Goal: Information Seeking & Learning: Learn about a topic

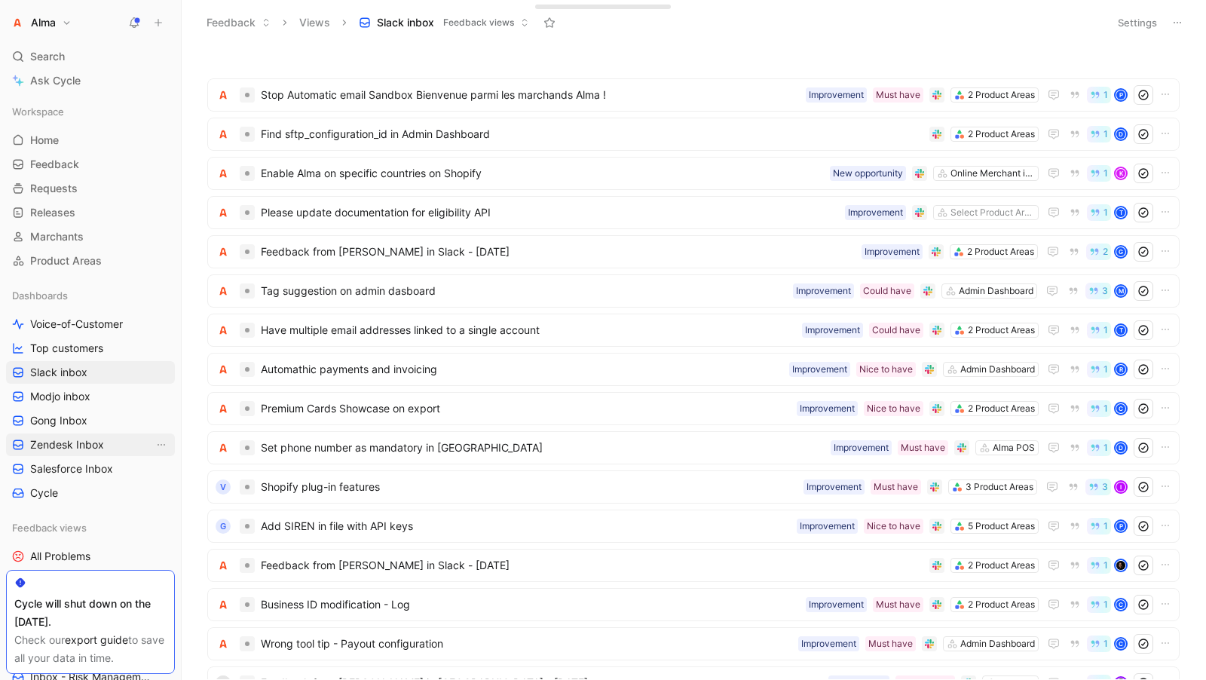
click at [72, 436] on link "Zendesk Inbox" at bounding box center [90, 444] width 169 height 23
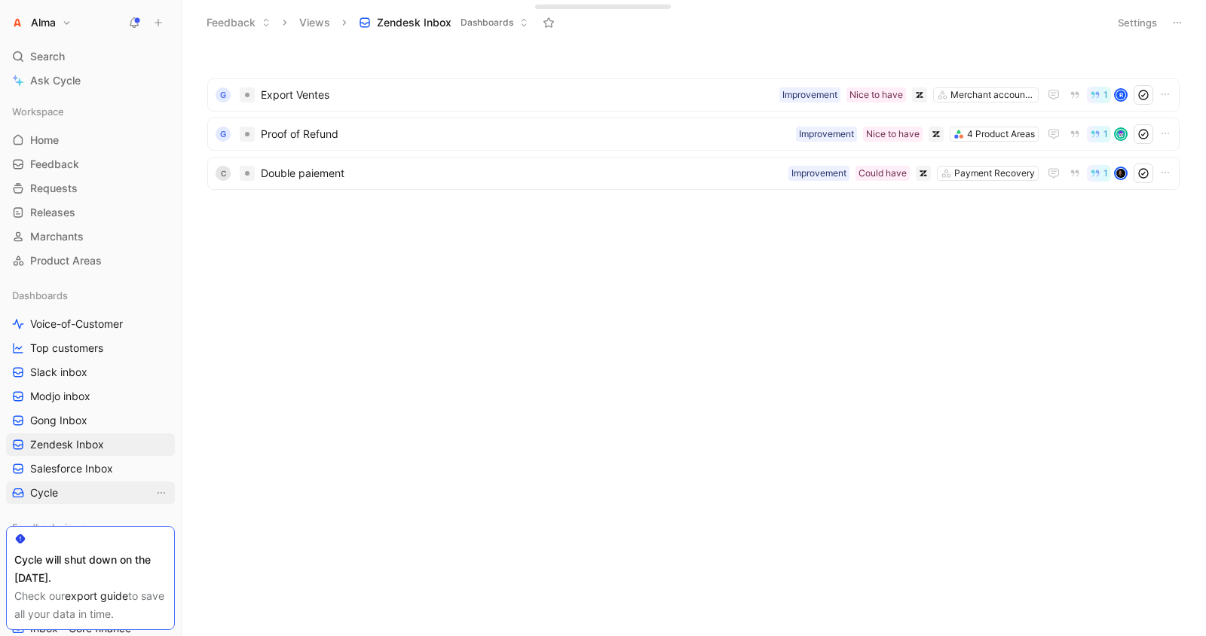
click at [93, 490] on link "Cycle" at bounding box center [90, 493] width 169 height 23
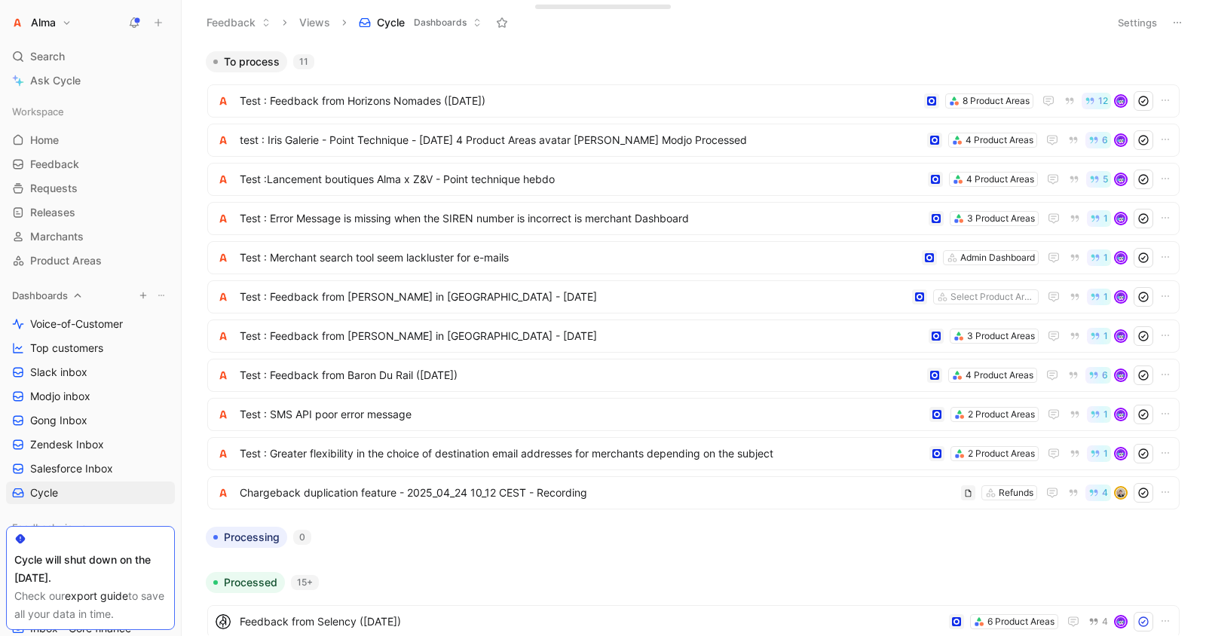
click at [54, 293] on span "Dashboards" at bounding box center [40, 295] width 56 height 15
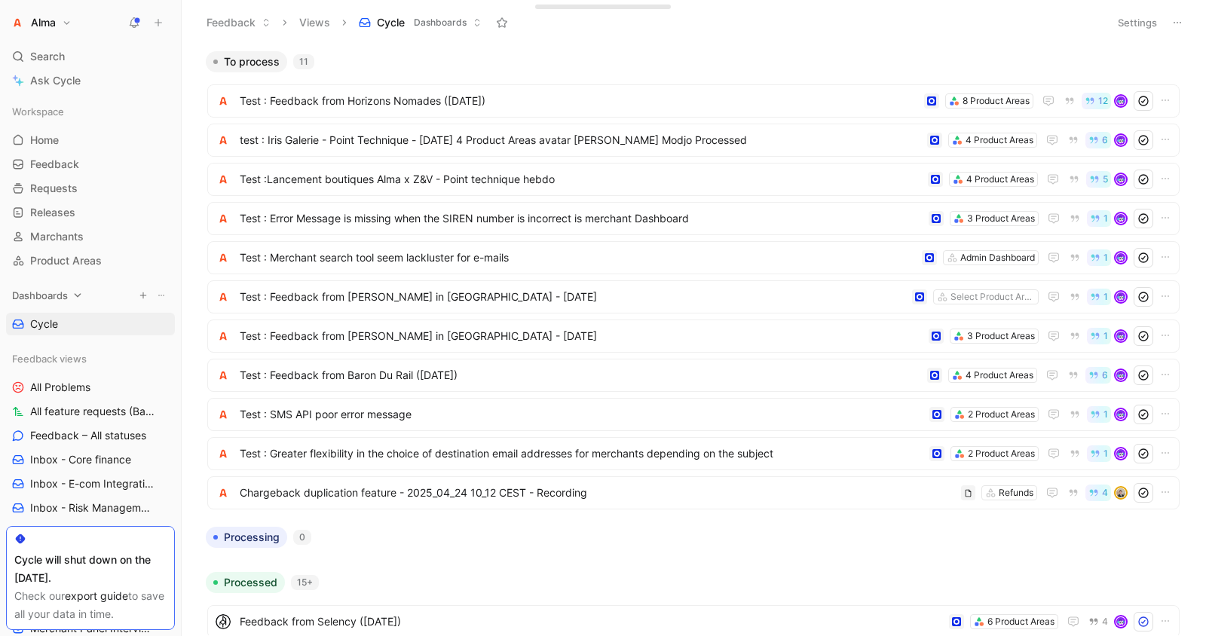
click at [54, 293] on span "Dashboards" at bounding box center [40, 295] width 56 height 15
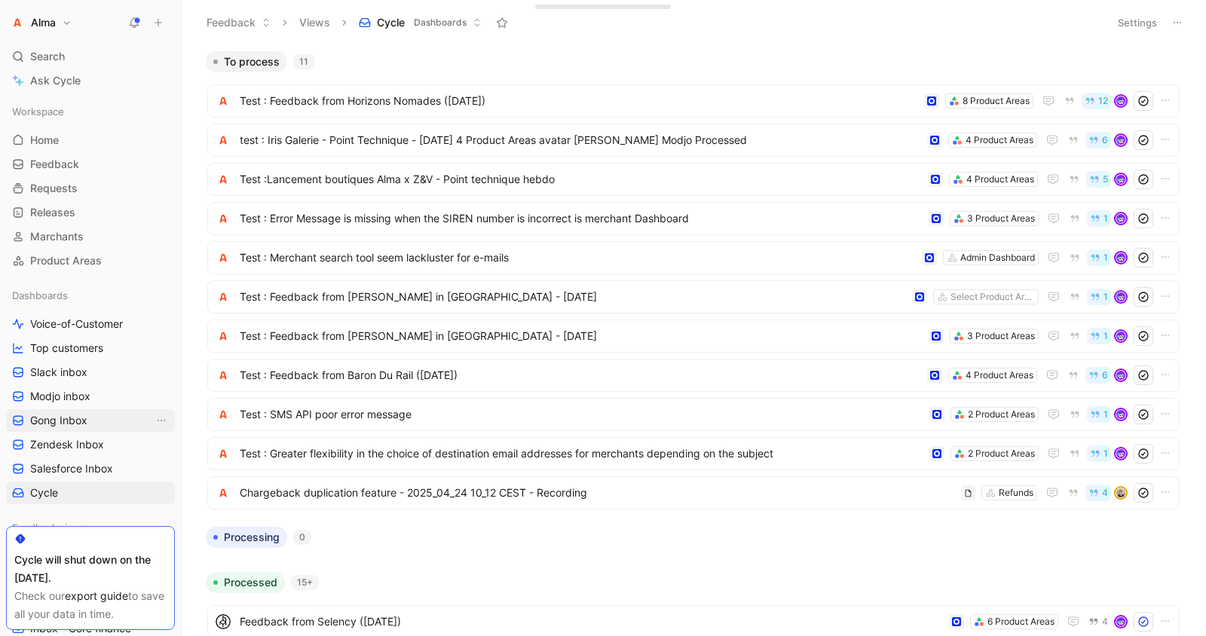
click at [78, 421] on span "Gong Inbox" at bounding box center [58, 420] width 57 height 15
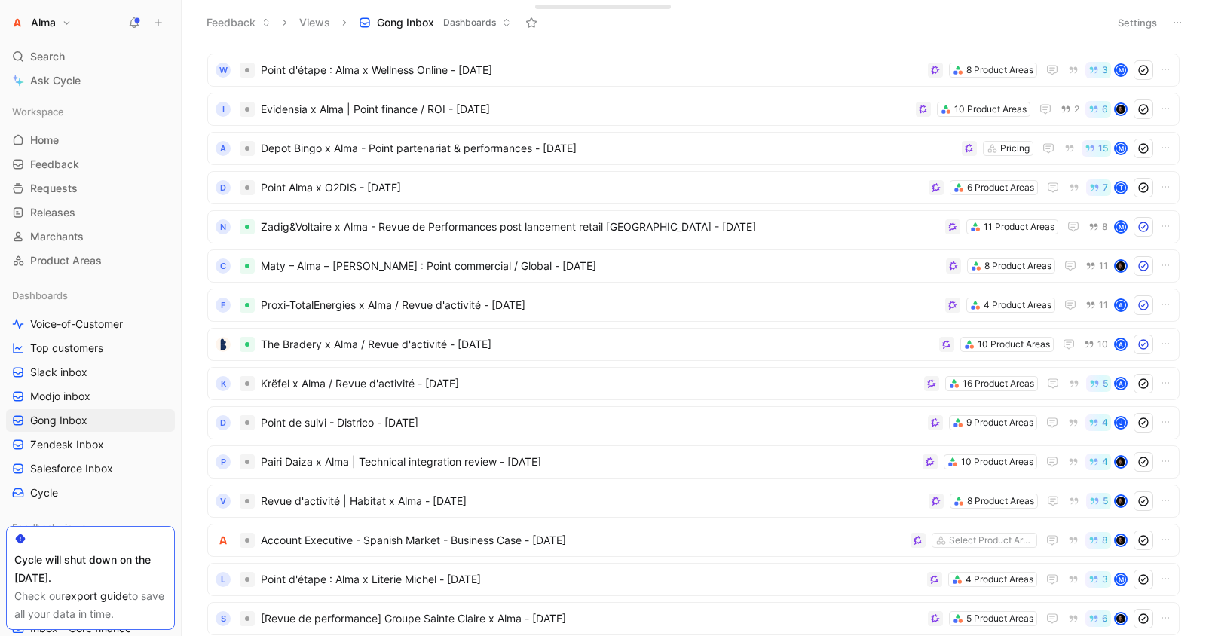
scroll to position [2490, 0]
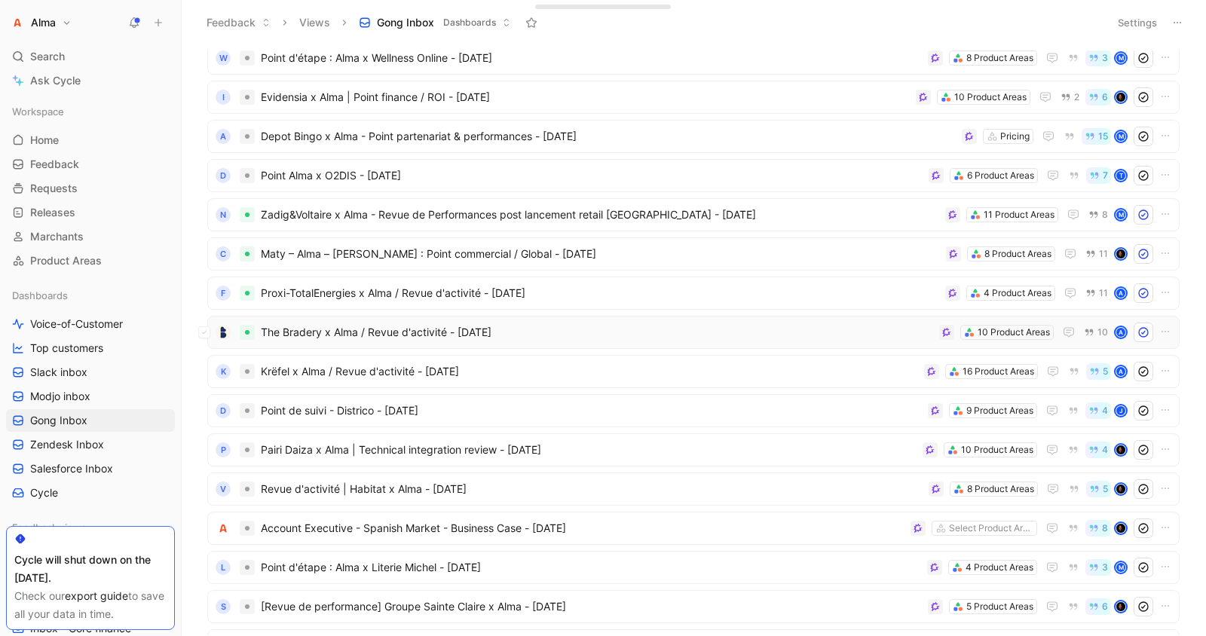
click at [271, 332] on span "The Bradery x Alma / Revue d'activité - [DATE]" at bounding box center [597, 332] width 672 height 18
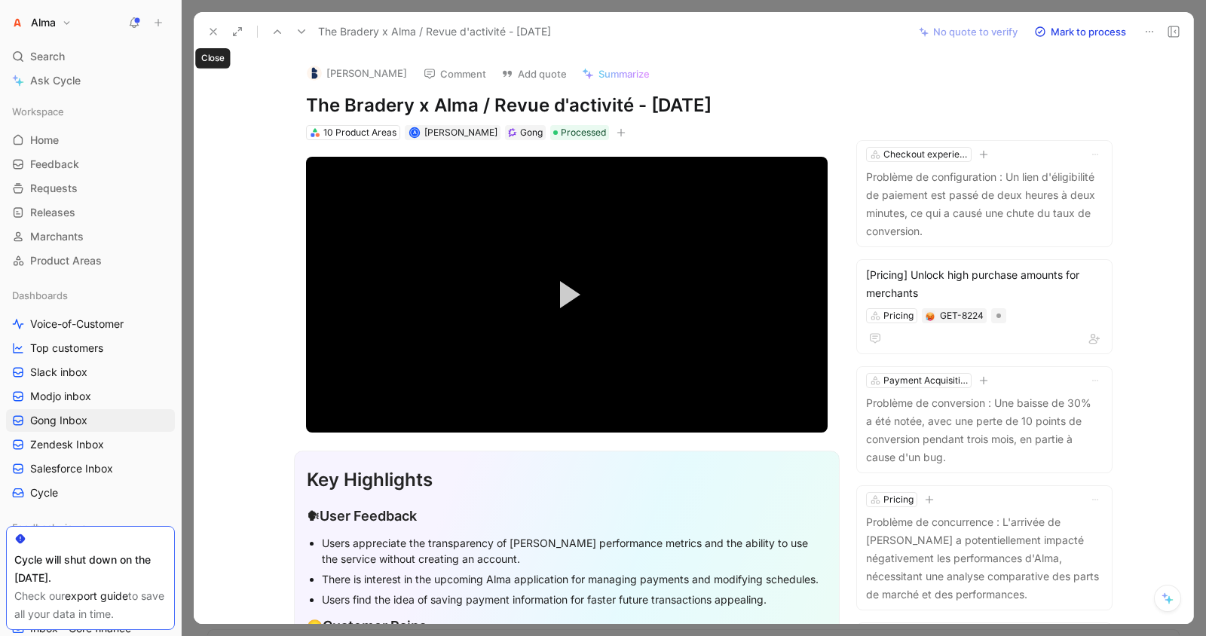
click at [213, 31] on use at bounding box center [213, 32] width 6 height 6
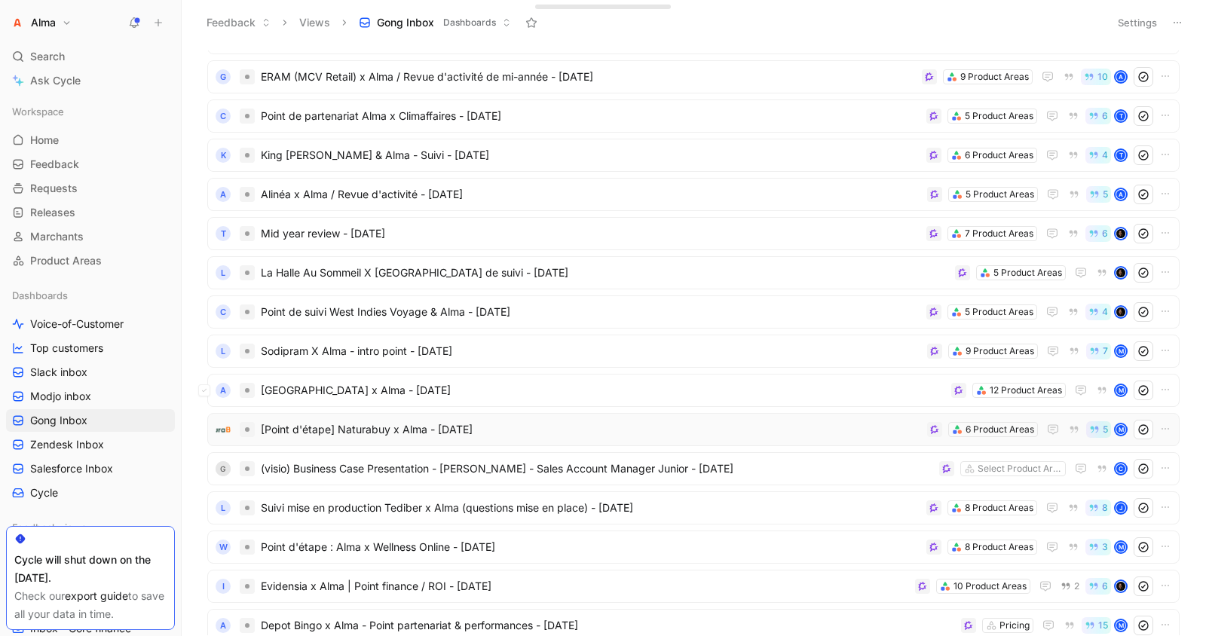
scroll to position [2005, 0]
click at [551, 375] on div "A [GEOGRAPHIC_DATA] x Alma - [DATE] 12 Product Areas M" at bounding box center [693, 391] width 972 height 33
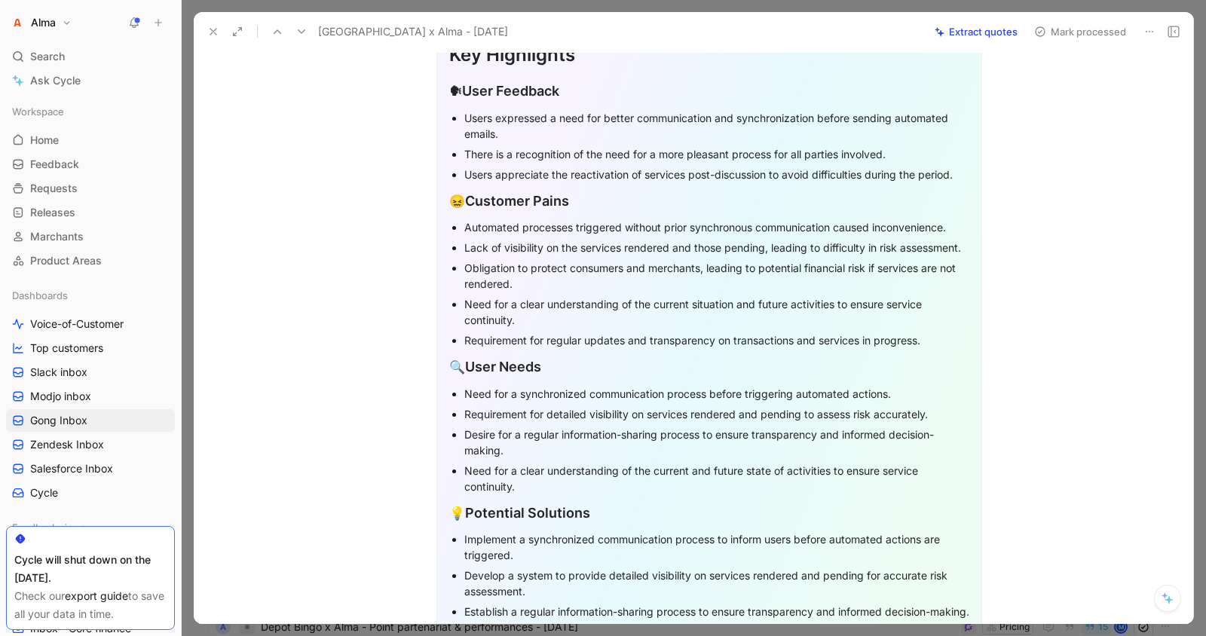
scroll to position [352, 0]
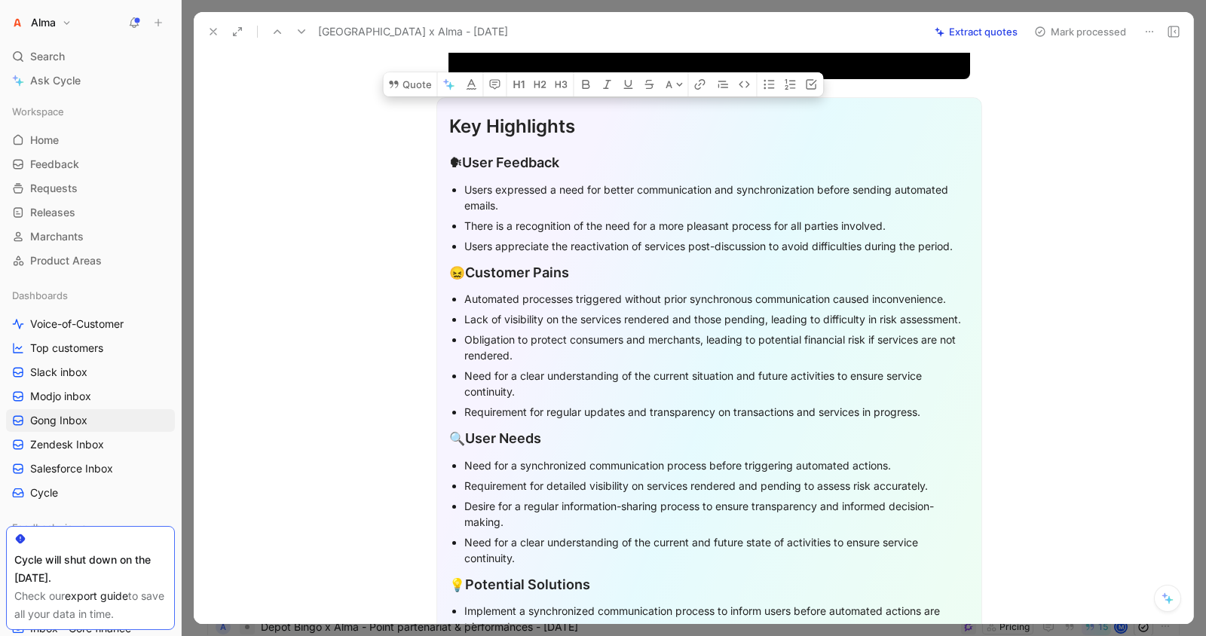
drag, startPoint x: 454, startPoint y: 126, endPoint x: 752, endPoint y: 504, distance: 481.8
click at [754, 504] on div "Key Highlights 🗣 User Feedback Users expressed a need for better communication …" at bounding box center [709, 420] width 546 height 647
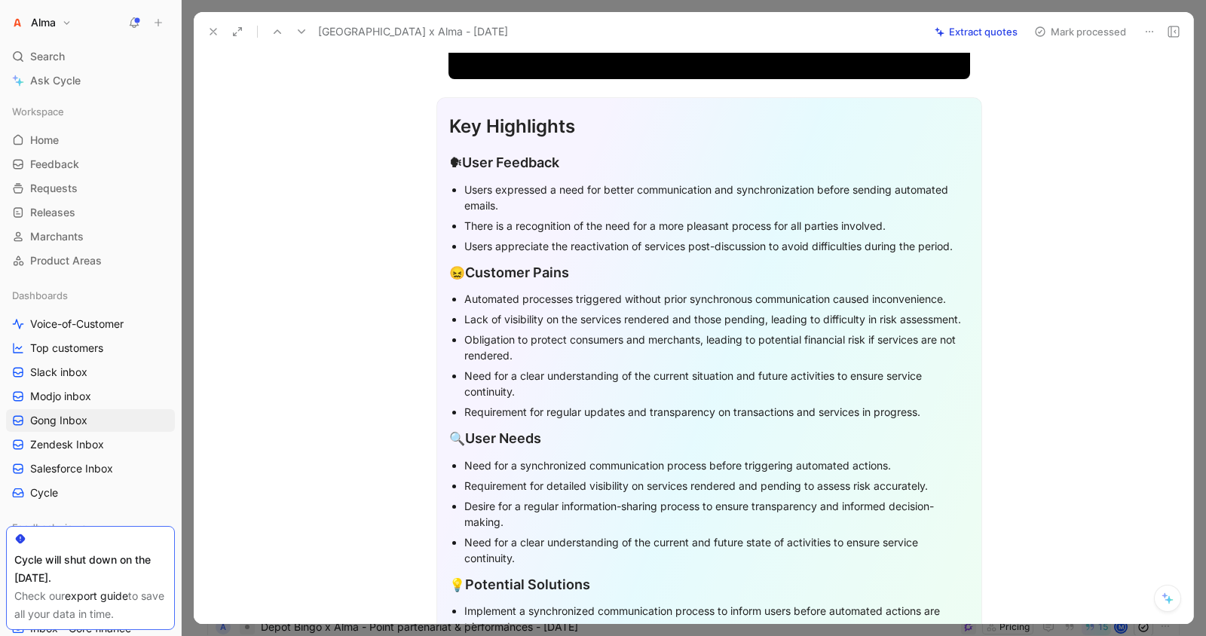
click at [583, 546] on div "Need for a clear understanding of the current and future state of activities to…" at bounding box center [716, 550] width 505 height 32
click at [211, 36] on icon at bounding box center [213, 32] width 12 height 12
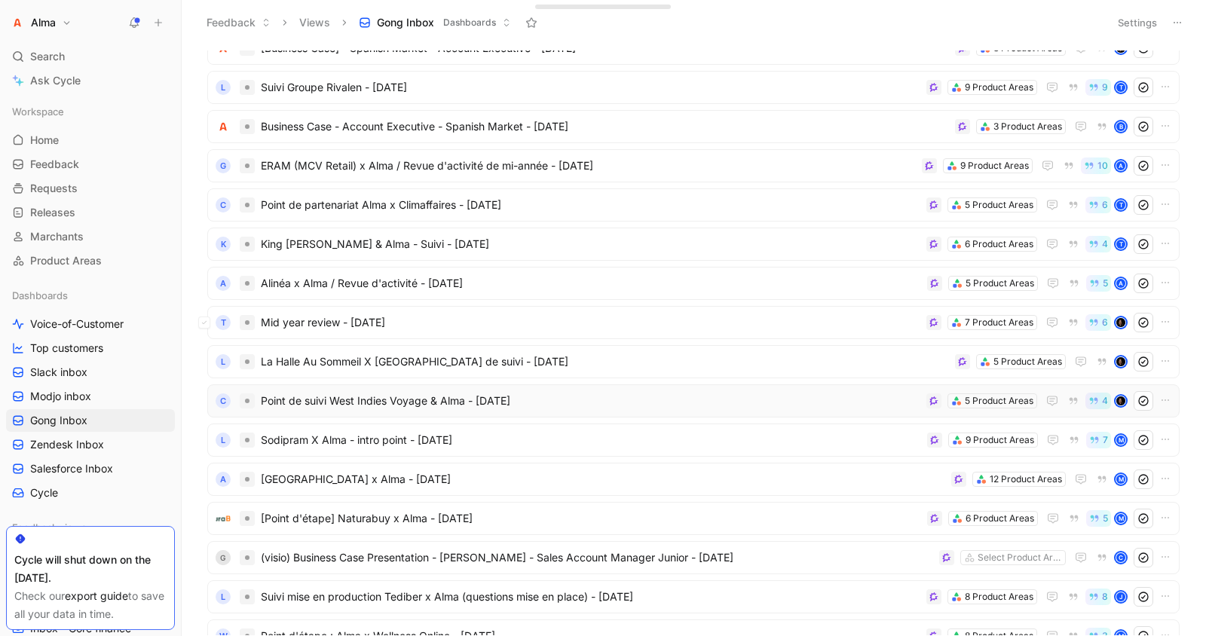
scroll to position [1908, 0]
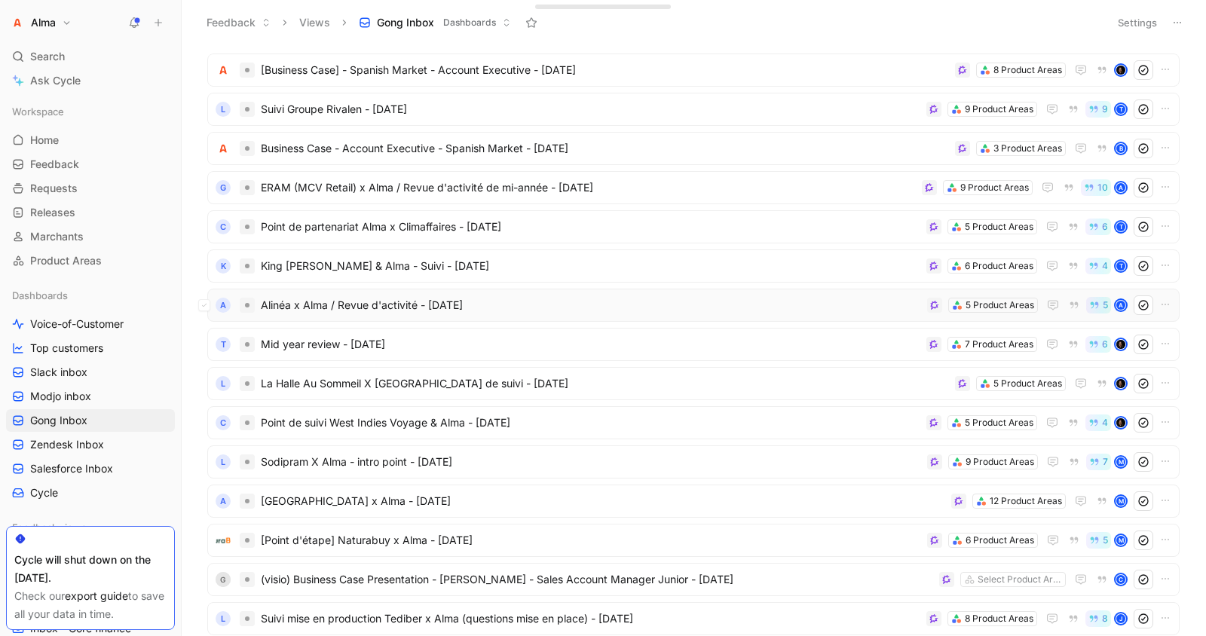
click at [276, 311] on span "Alinéa x Alma / Revue d'activité - [DATE]" at bounding box center [591, 305] width 660 height 18
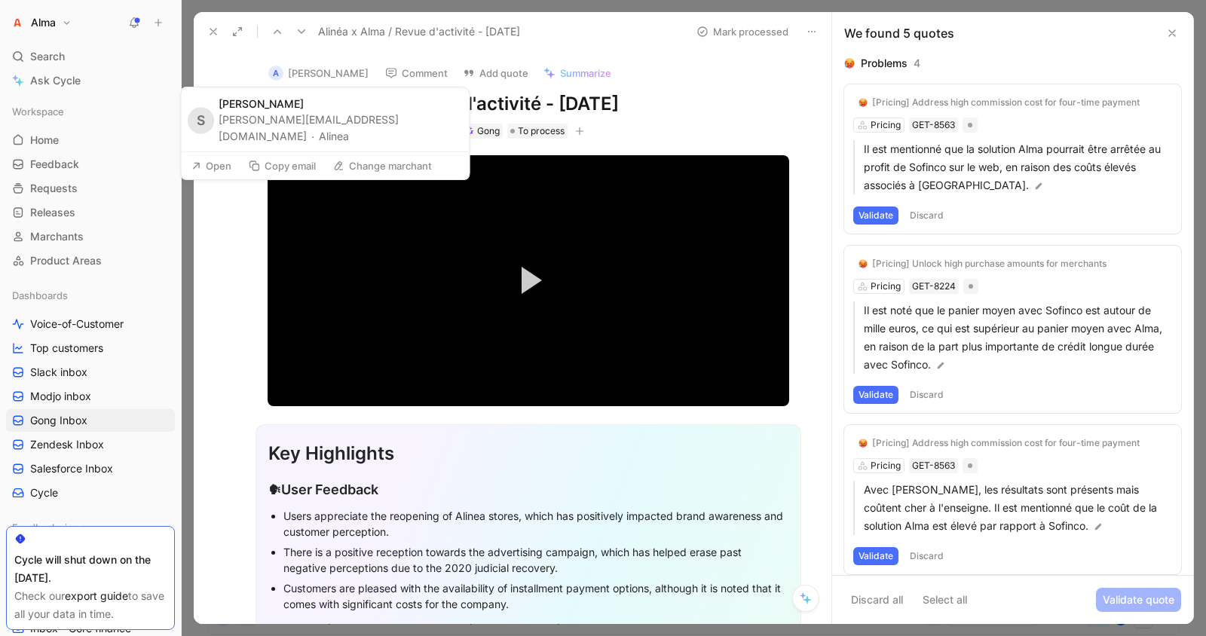
click at [328, 73] on button "A [PERSON_NAME]" at bounding box center [319, 73] width 114 height 23
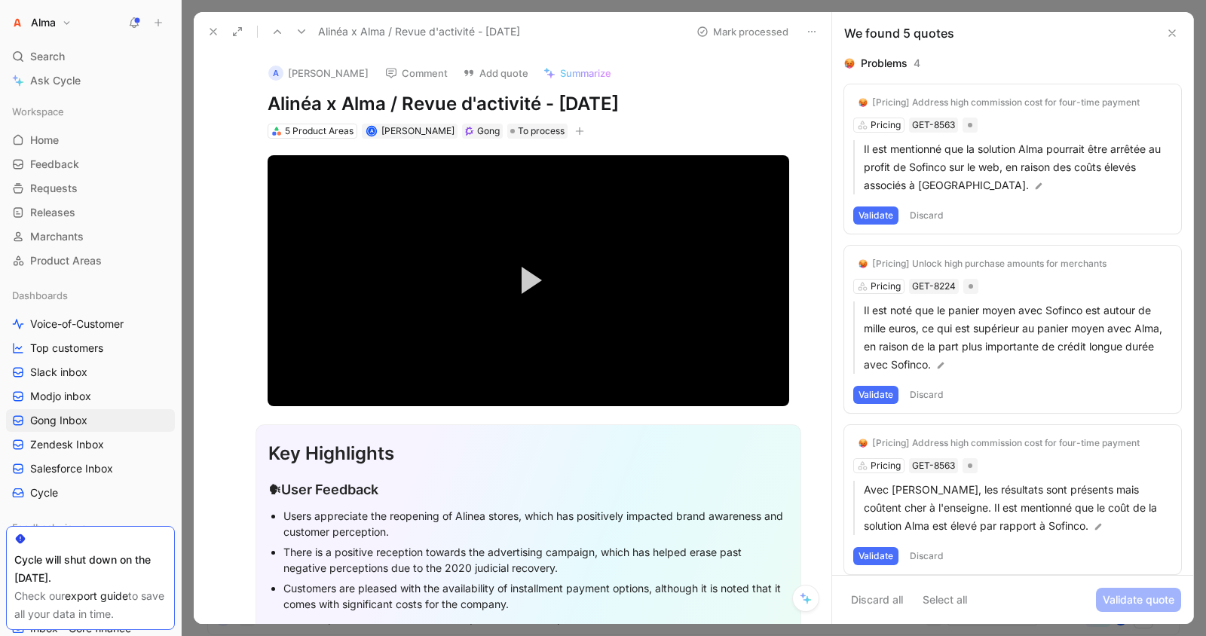
click at [328, 73] on button "A [PERSON_NAME]" at bounding box center [319, 73] width 114 height 23
click at [288, 110] on h1 "Alinéa x Alma / Revue d'activité - [DATE]" at bounding box center [528, 104] width 521 height 24
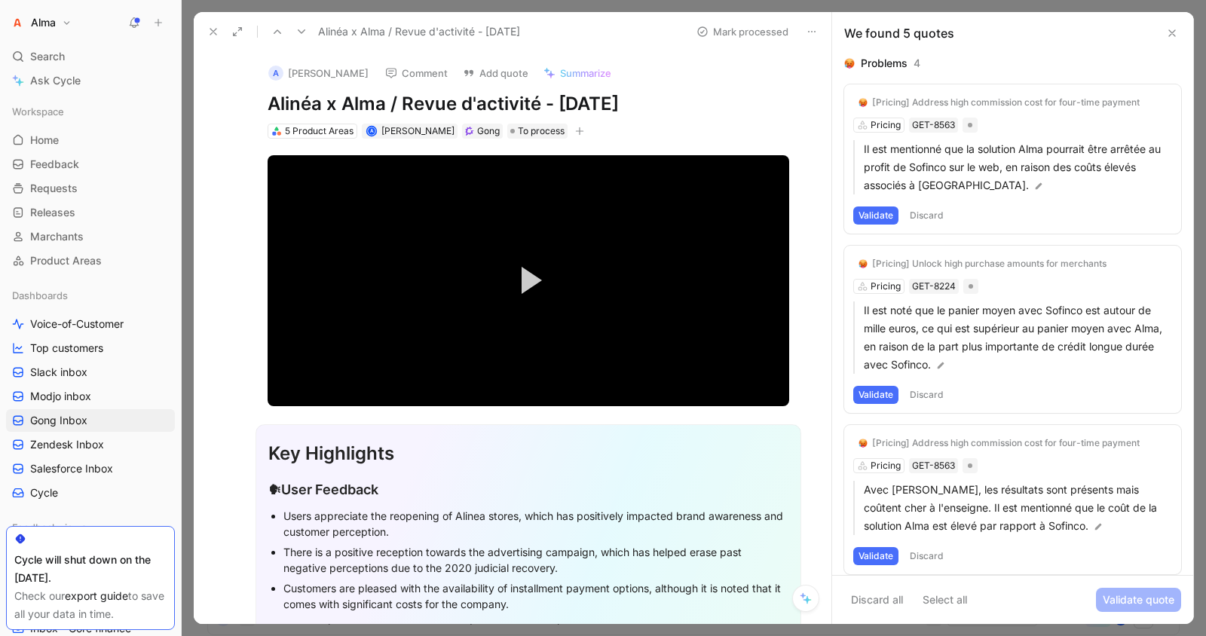
click at [288, 110] on h1 "Alinéa x Alma / Revue d'activité - [DATE]" at bounding box center [528, 104] width 521 height 24
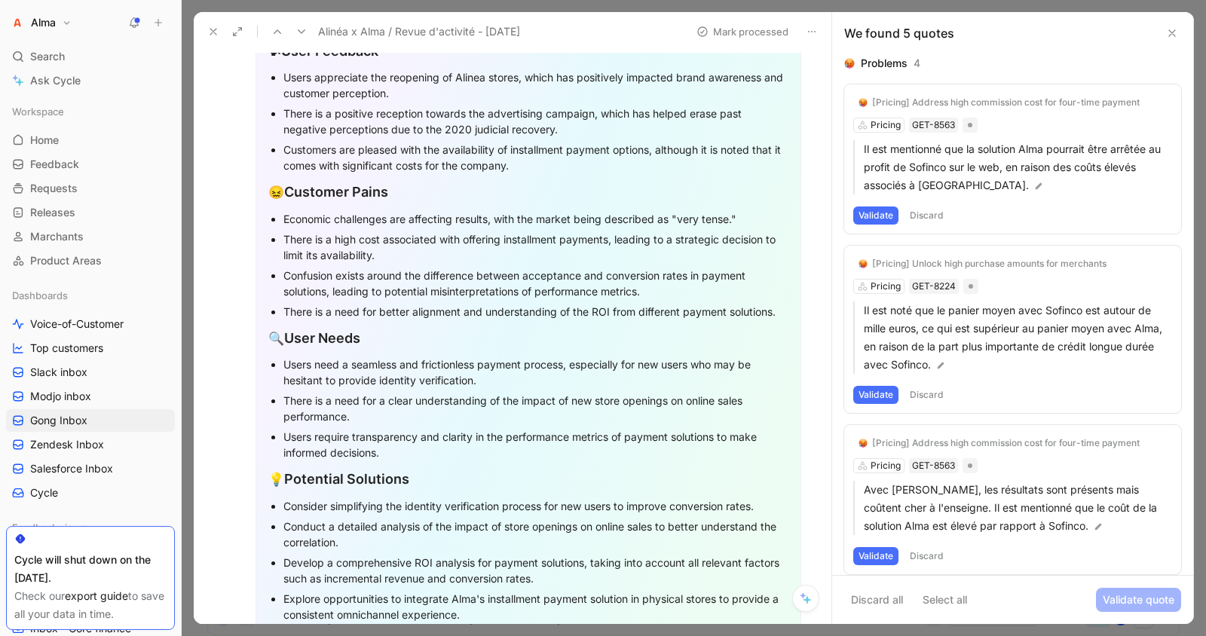
scroll to position [714, 0]
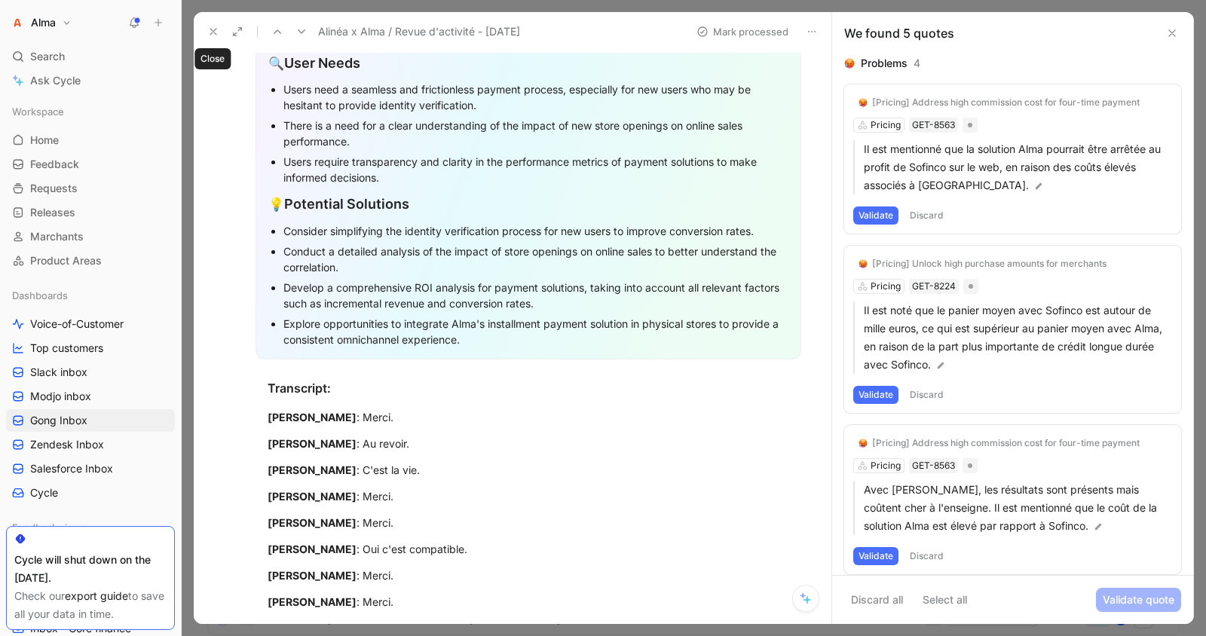
click at [213, 35] on icon at bounding box center [213, 32] width 12 height 12
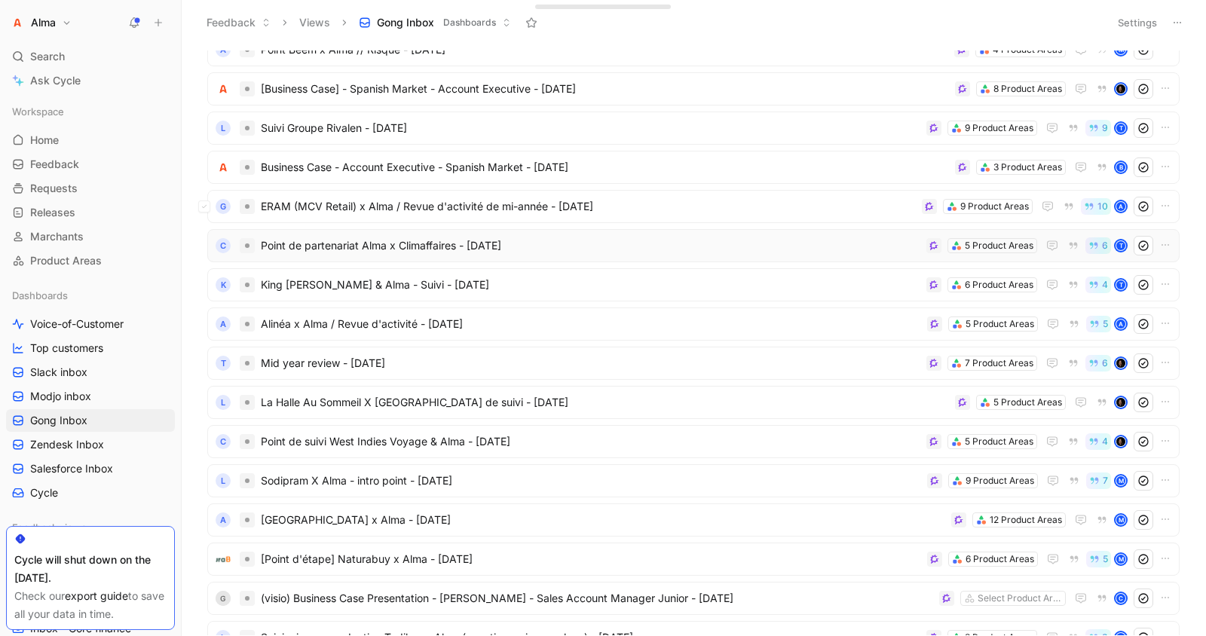
scroll to position [1893, 0]
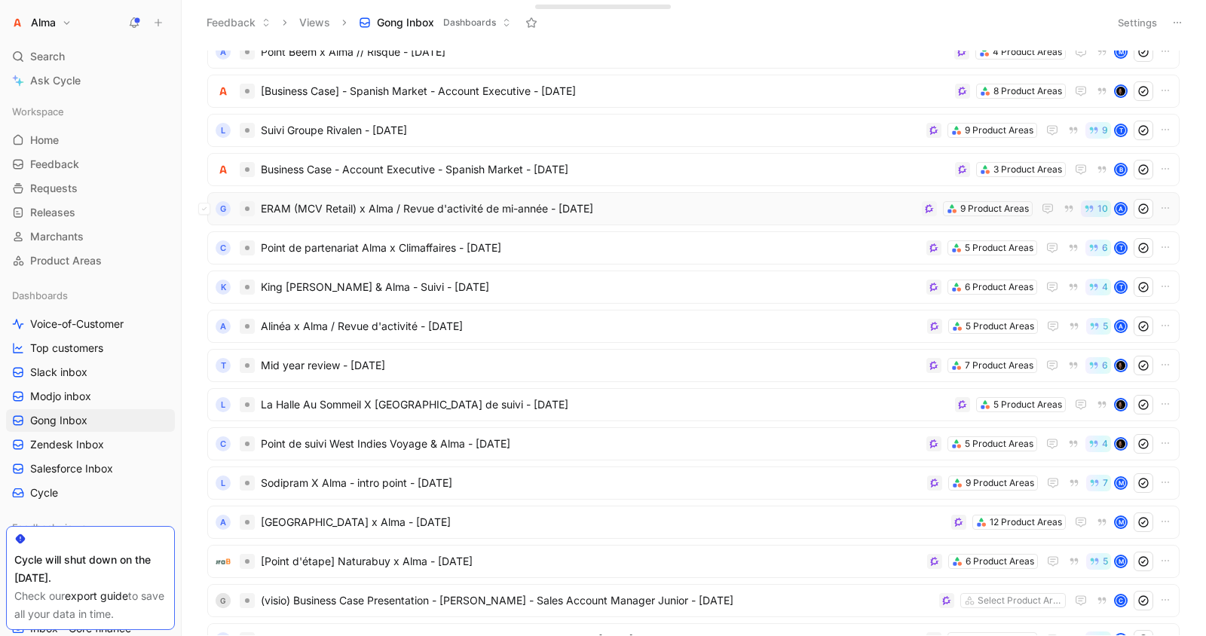
click at [279, 209] on span "ERAM (MCV Retail) x Alma / Revue d'activité de mi-année - [DATE]" at bounding box center [588, 209] width 655 height 18
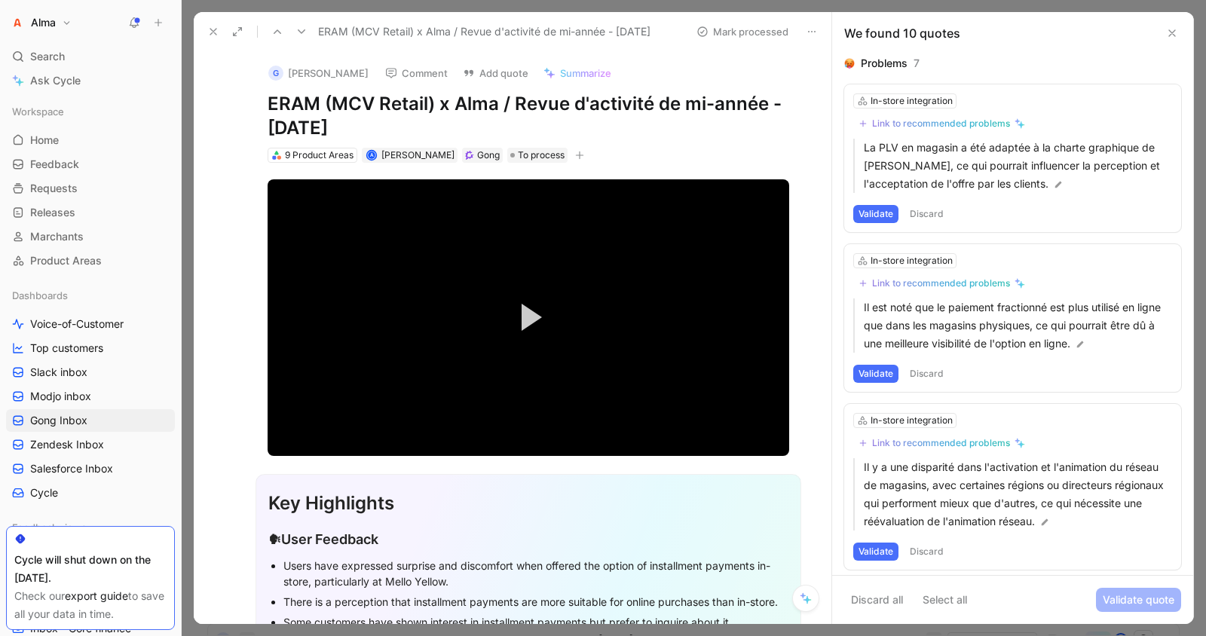
click at [212, 28] on icon at bounding box center [213, 32] width 12 height 12
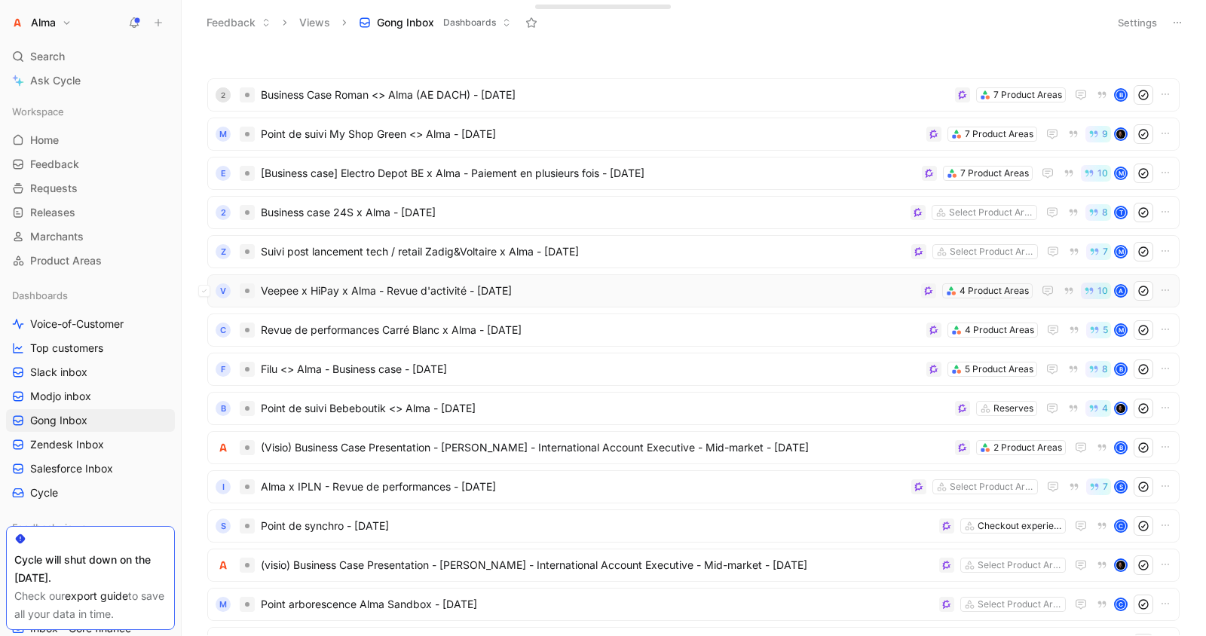
click at [564, 292] on span "Veepee x HiPay x Alma - Revue d'activité - [DATE]" at bounding box center [588, 291] width 654 height 18
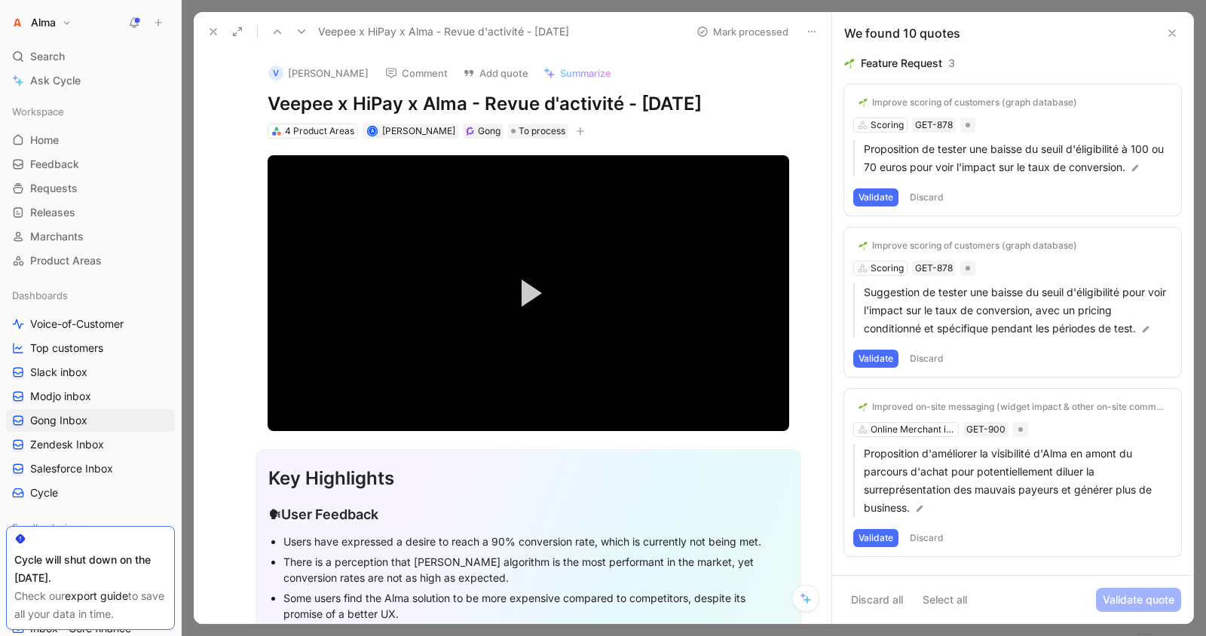
click at [239, 35] on icon at bounding box center [237, 32] width 12 height 12
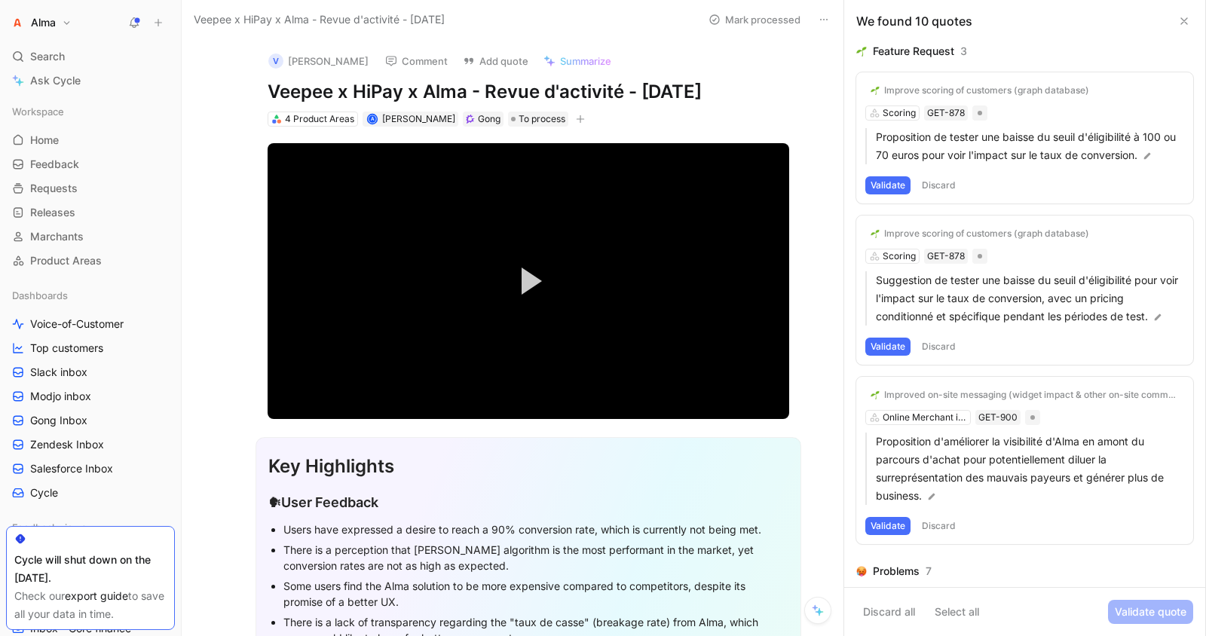
click at [1188, 23] on icon at bounding box center [1184, 21] width 12 height 12
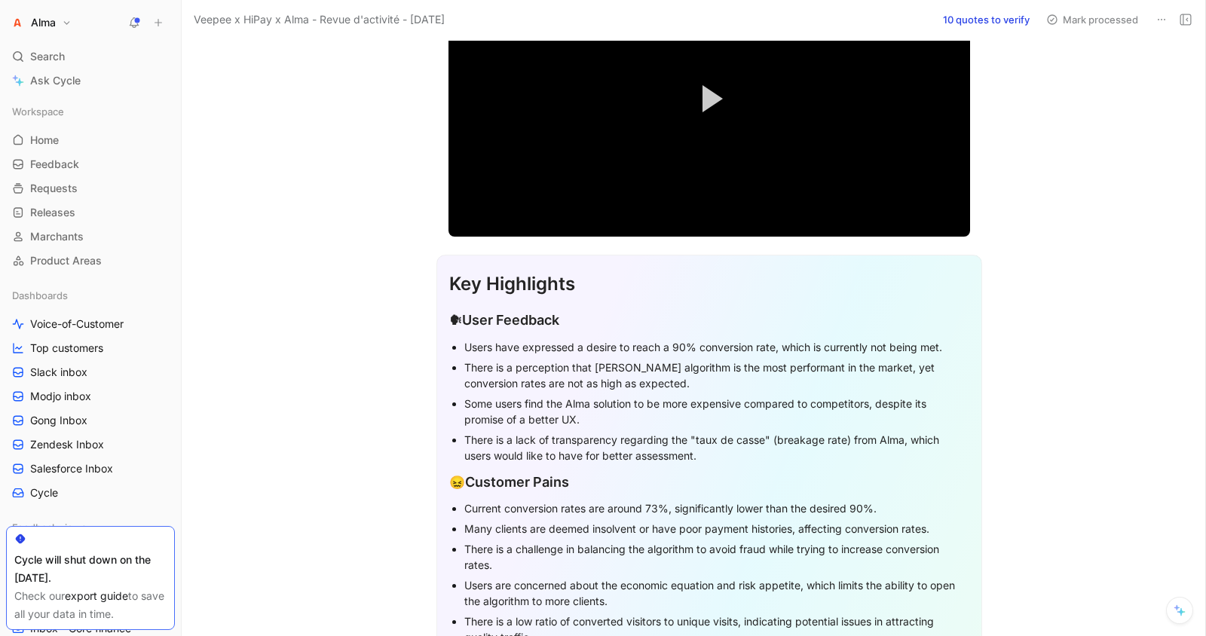
scroll to position [417, 0]
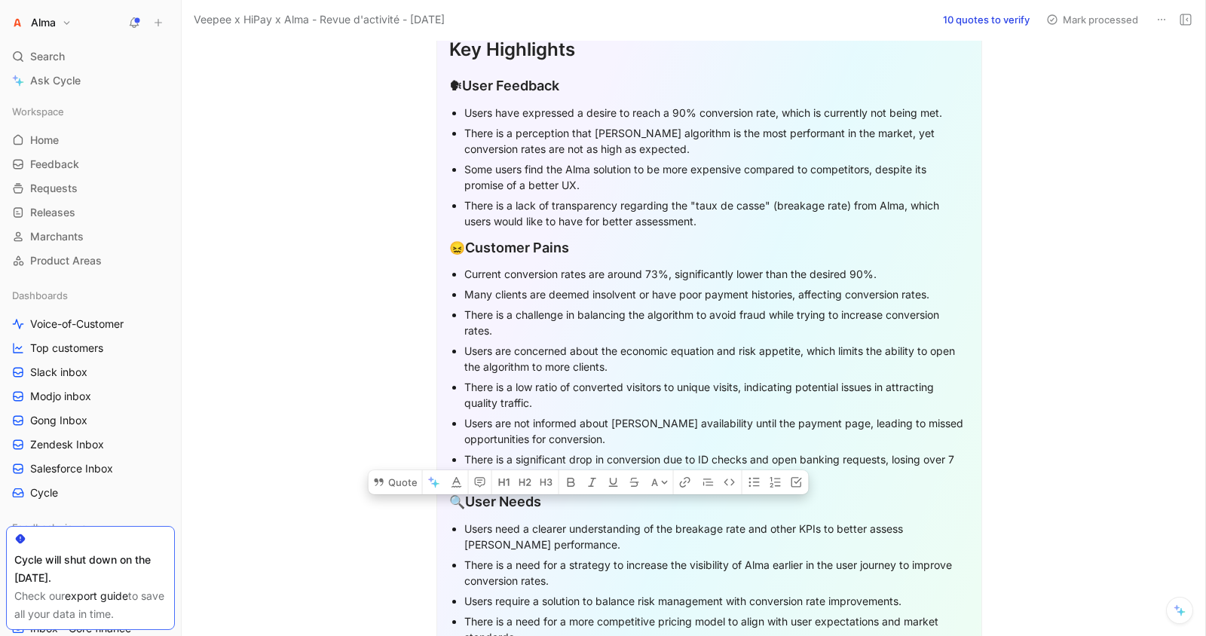
drag, startPoint x: 452, startPoint y: 50, endPoint x: 715, endPoint y: 457, distance: 484.5
click at [715, 457] on div "Key Highlights 🗣 User Feedback Users have expressed a desire to reach a 90% con…" at bounding box center [709, 445] width 546 height 850
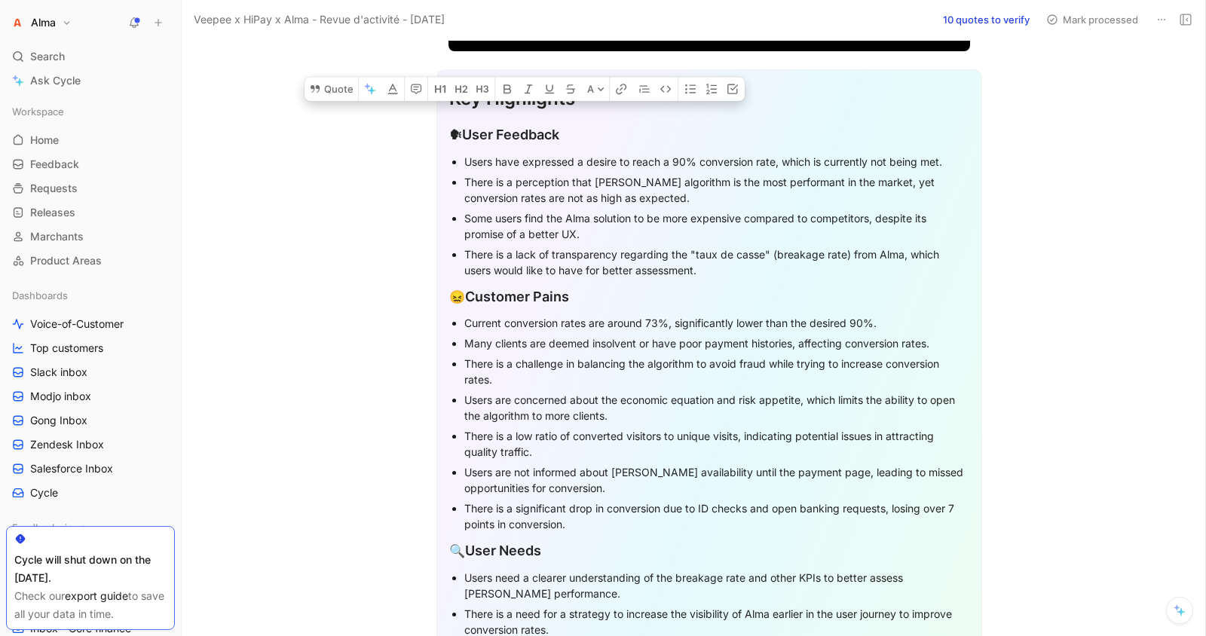
scroll to position [298, 0]
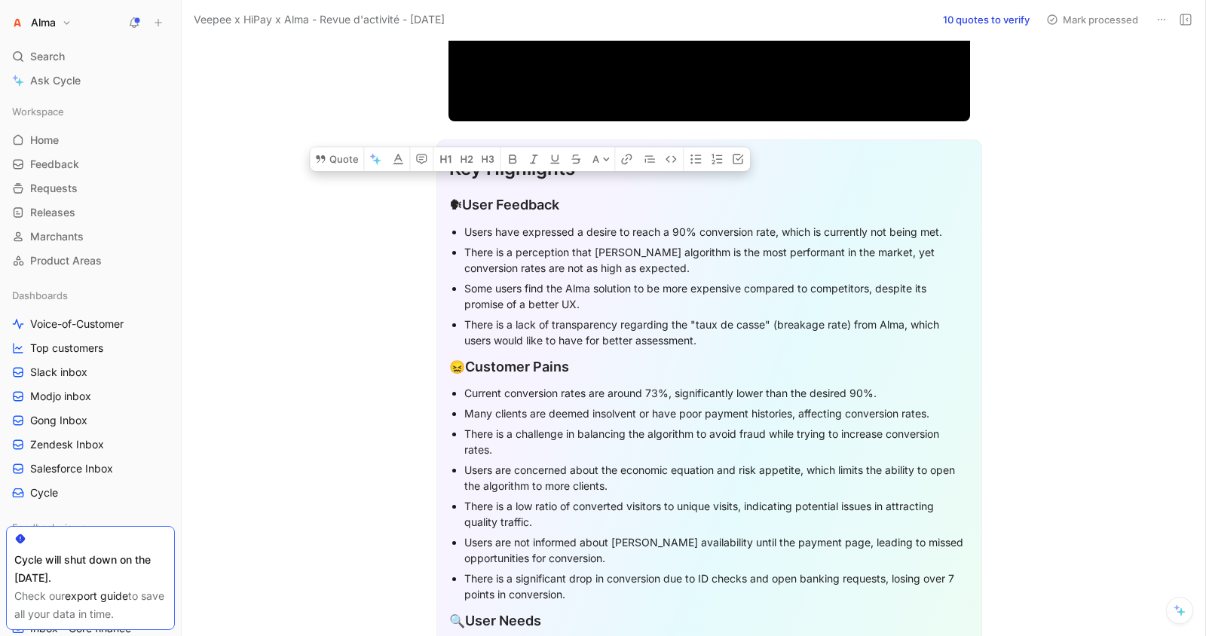
drag, startPoint x: 712, startPoint y: 482, endPoint x: 454, endPoint y: 201, distance: 380.8
click at [454, 200] on div "Key Highlights 🗣 User Feedback Users have expressed a desire to reach a 90% con…" at bounding box center [709, 564] width 546 height 850
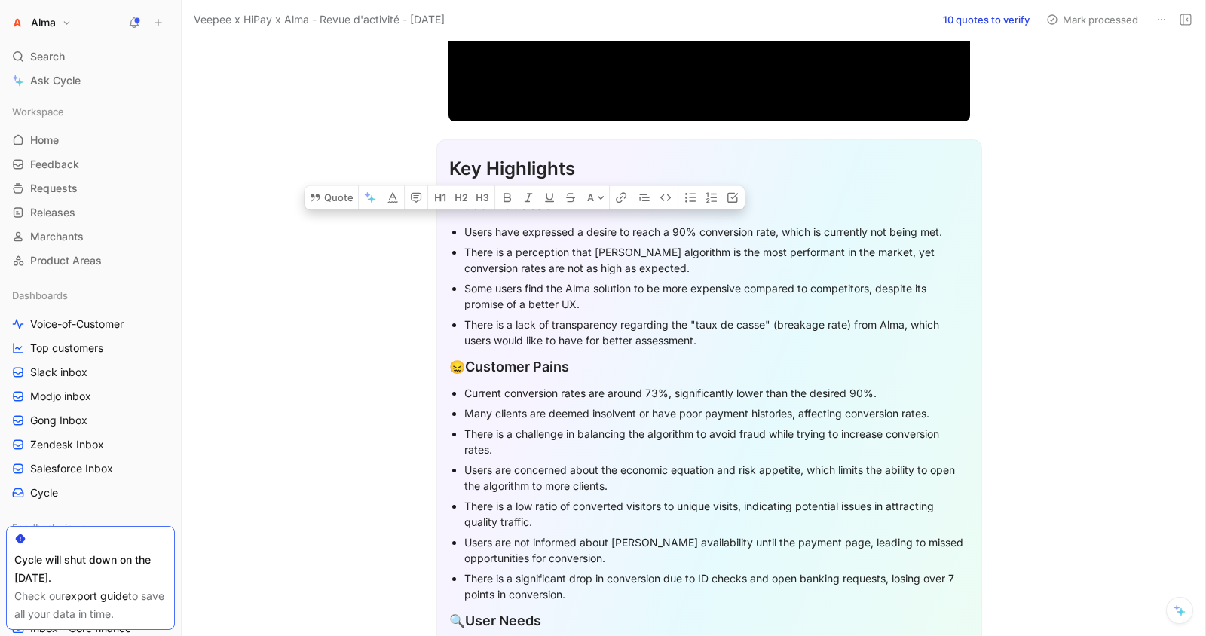
click at [498, 265] on div "There is a perception that [PERSON_NAME] algorithm is the most performant in th…" at bounding box center [716, 260] width 505 height 32
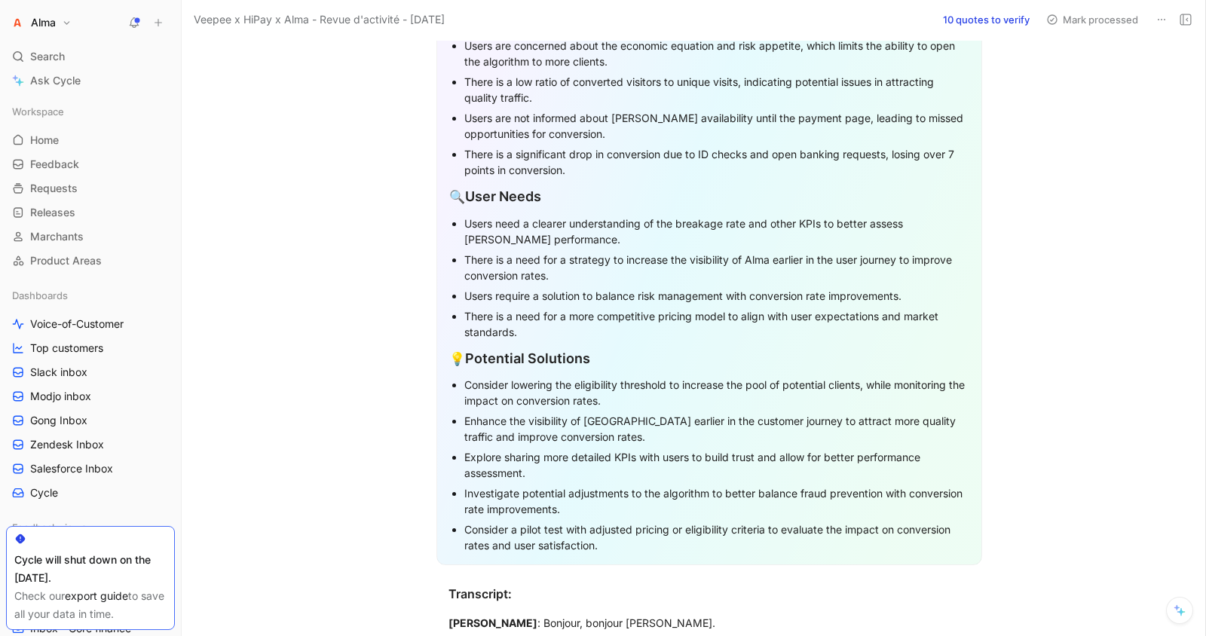
scroll to position [724, 0]
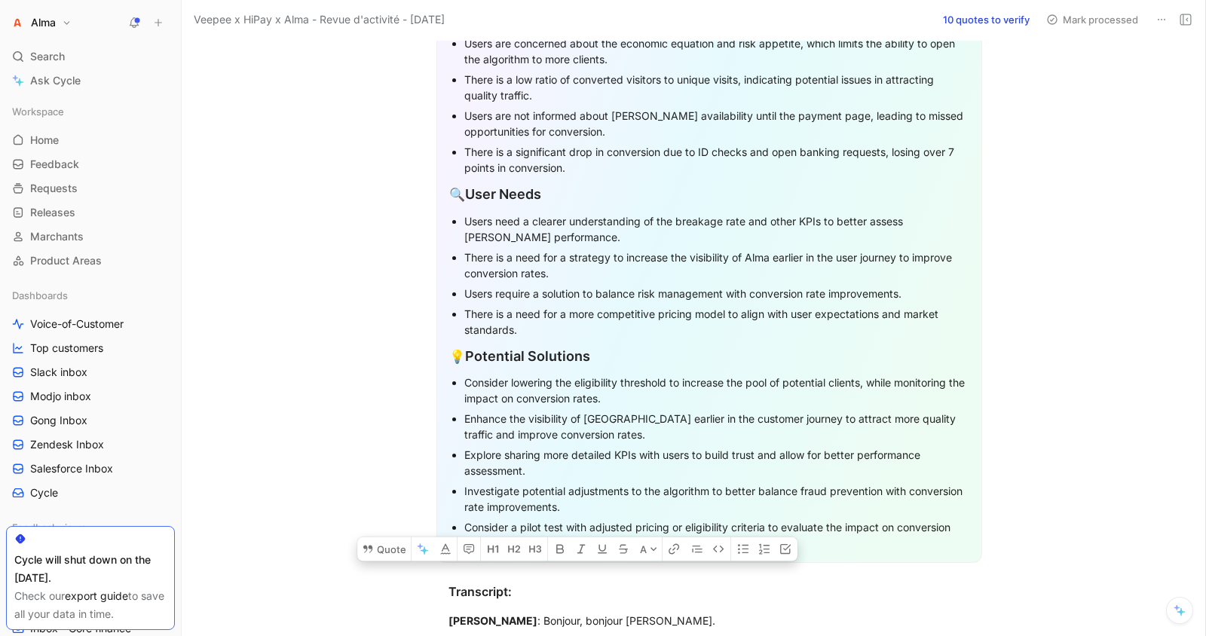
drag, startPoint x: 445, startPoint y: 72, endPoint x: 702, endPoint y: 518, distance: 515.9
click at [702, 518] on div "Key Highlights 🗣 User Feedback Users have expressed a desire to reach a 90% con…" at bounding box center [709, 138] width 546 height 850
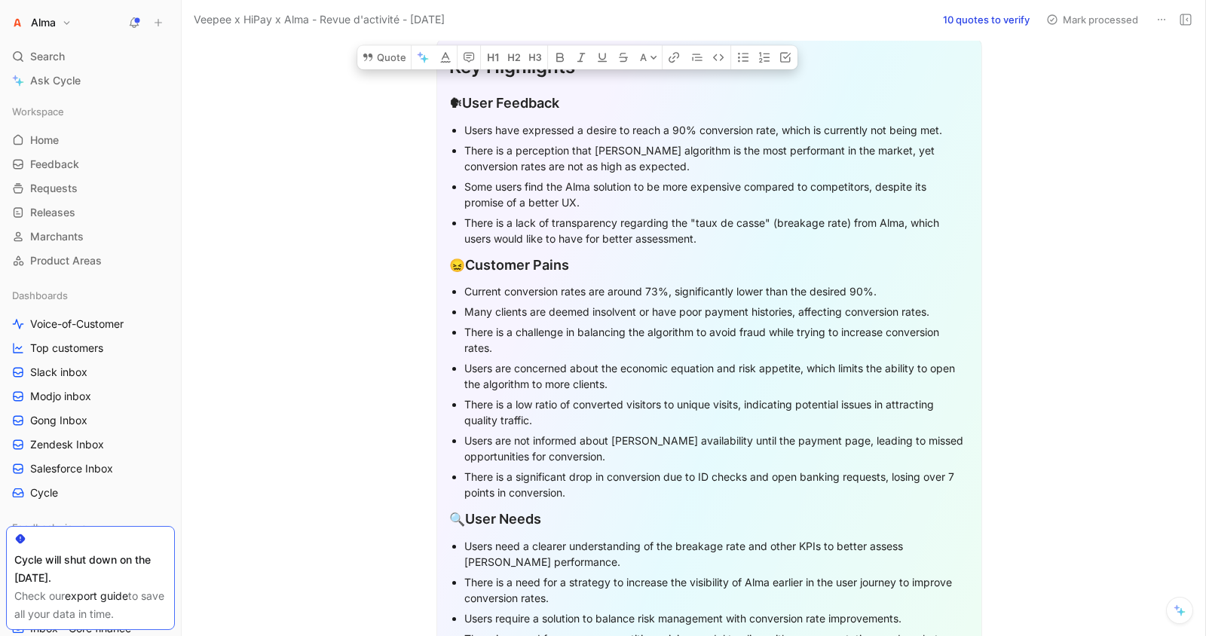
scroll to position [151, 0]
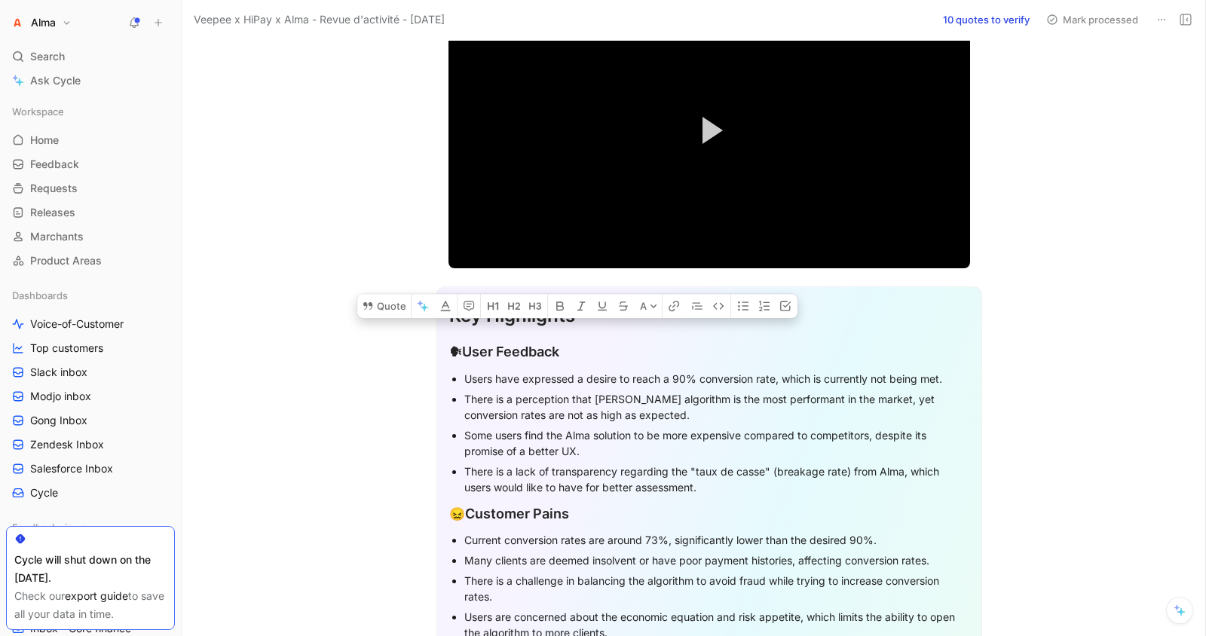
click at [455, 320] on div "Key Highlights" at bounding box center [709, 315] width 520 height 27
click at [51, 382] on link "Slack inbox" at bounding box center [90, 372] width 169 height 23
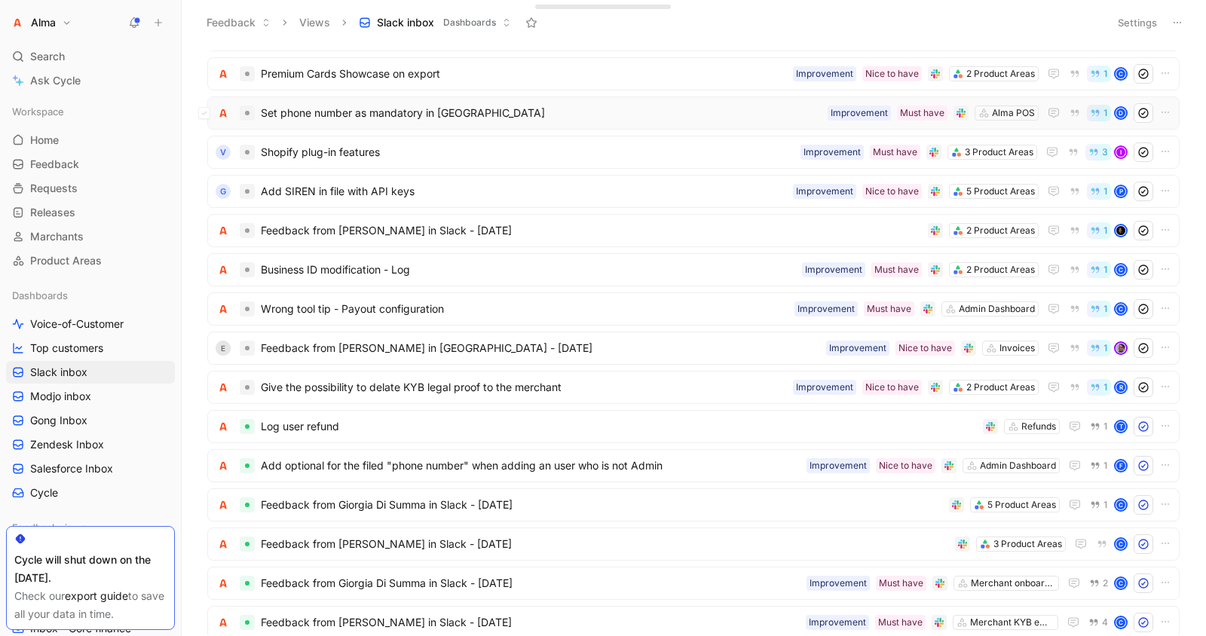
scroll to position [320, 0]
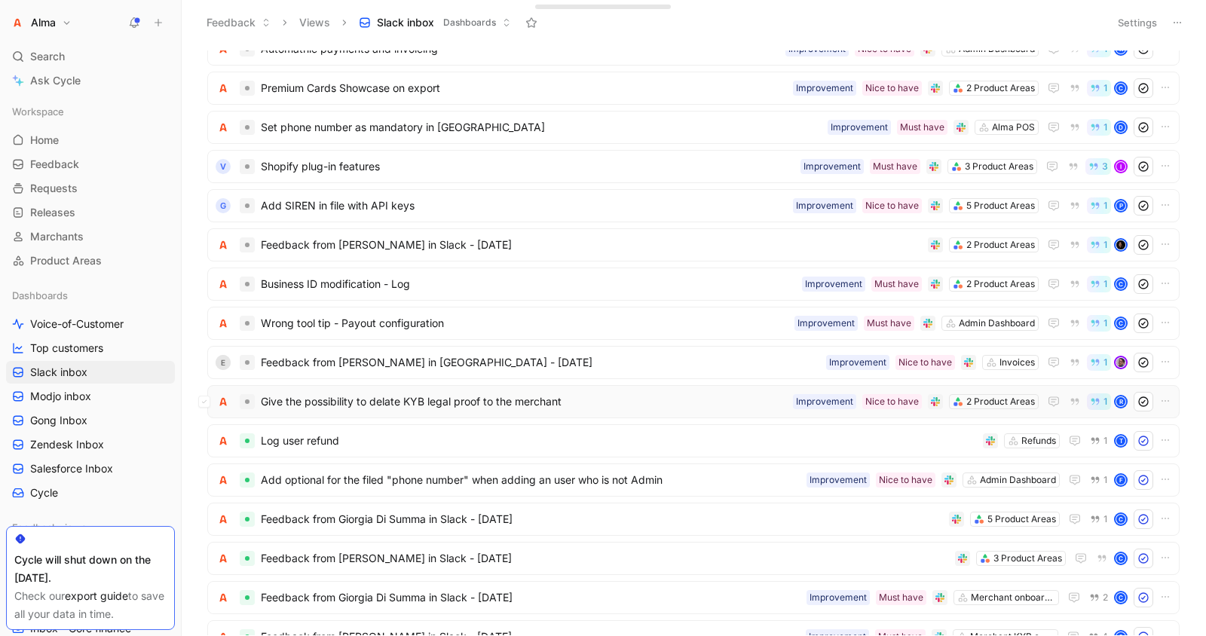
click at [271, 401] on span "Give the possibility to delate KYB legal proof to the merchant" at bounding box center [524, 402] width 526 height 18
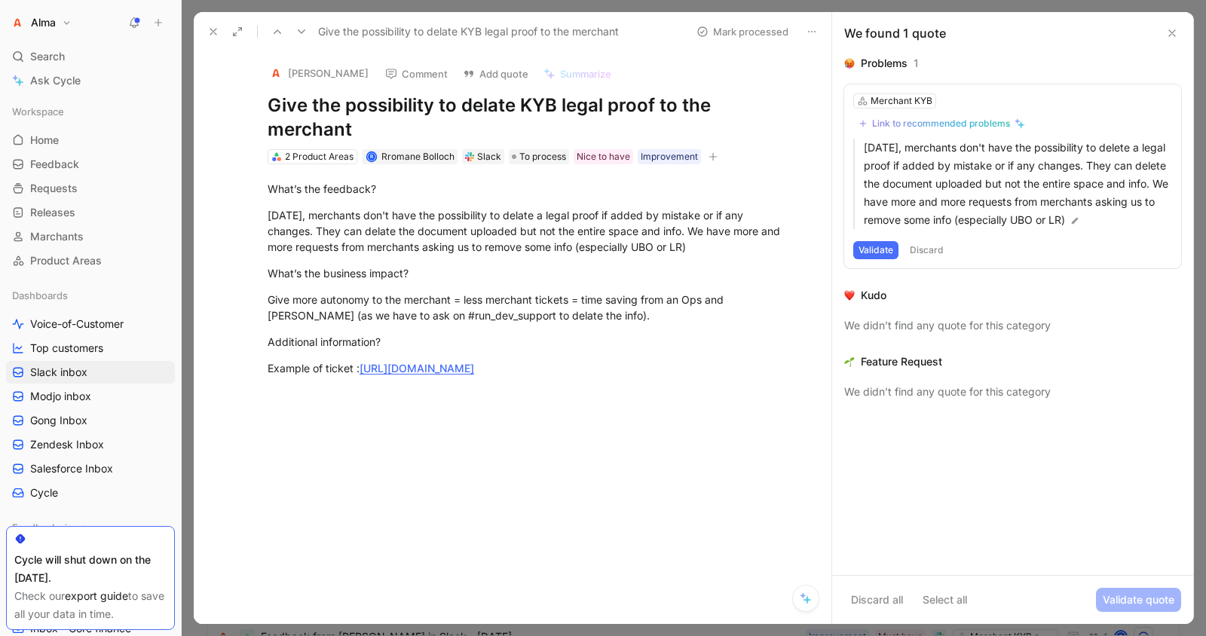
click at [222, 32] on button at bounding box center [213, 31] width 21 height 21
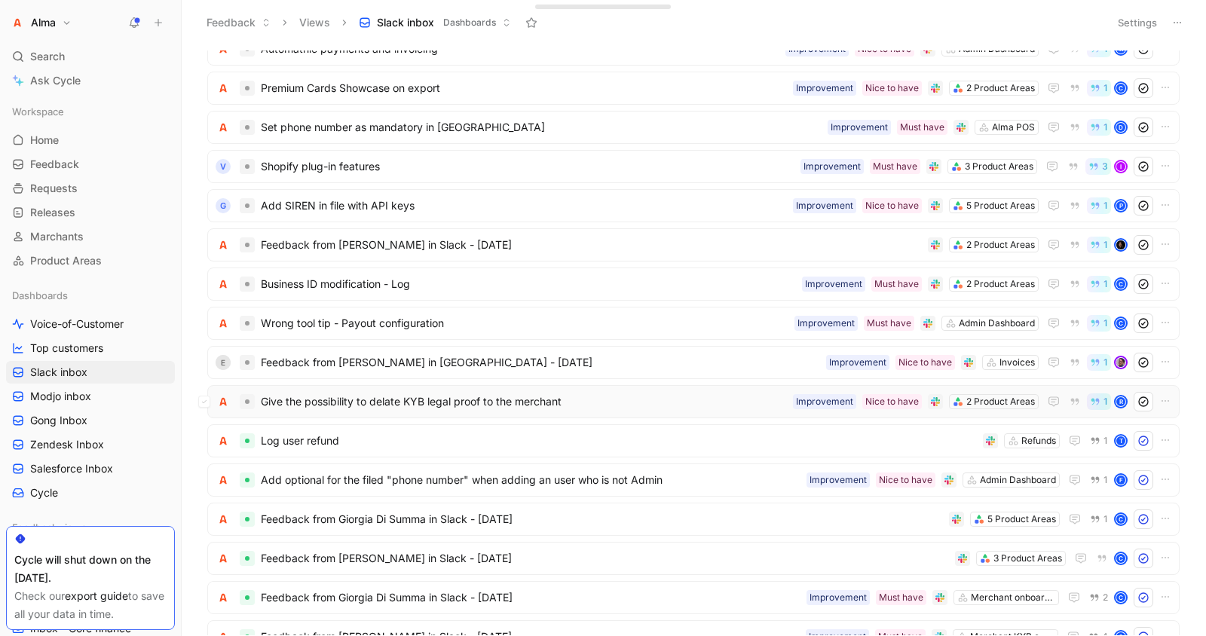
click at [503, 392] on div "Give the possibility to delate KYB legal proof to the merchant 2 Product Areas …" at bounding box center [694, 402] width 962 height 20
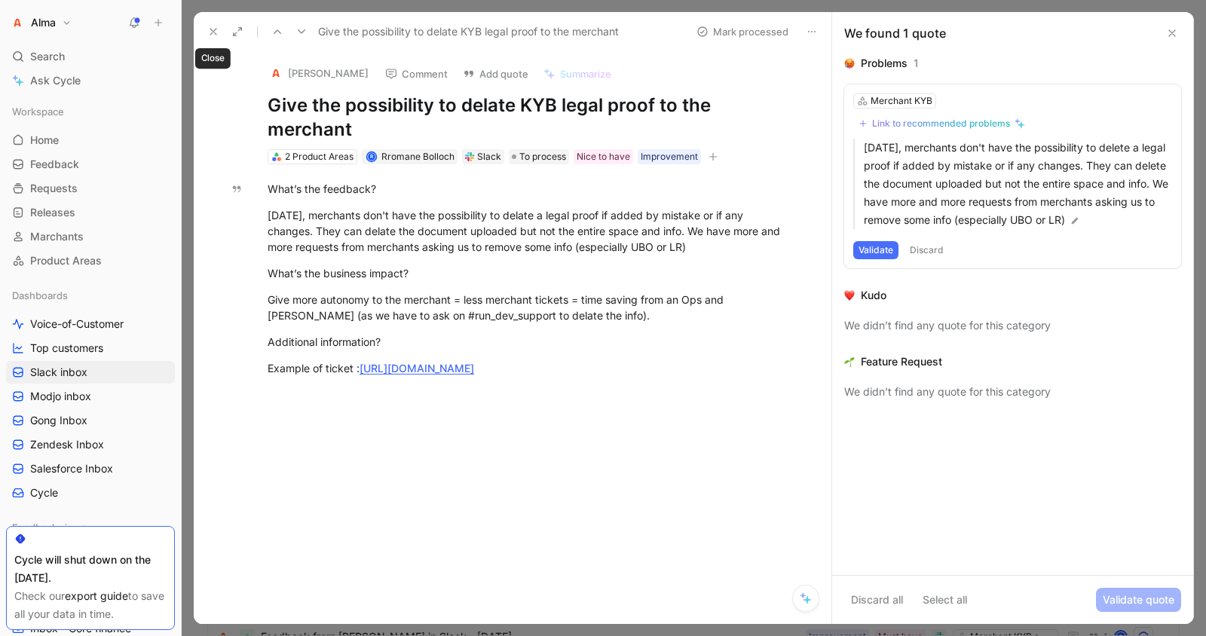
click at [213, 30] on icon at bounding box center [213, 32] width 12 height 12
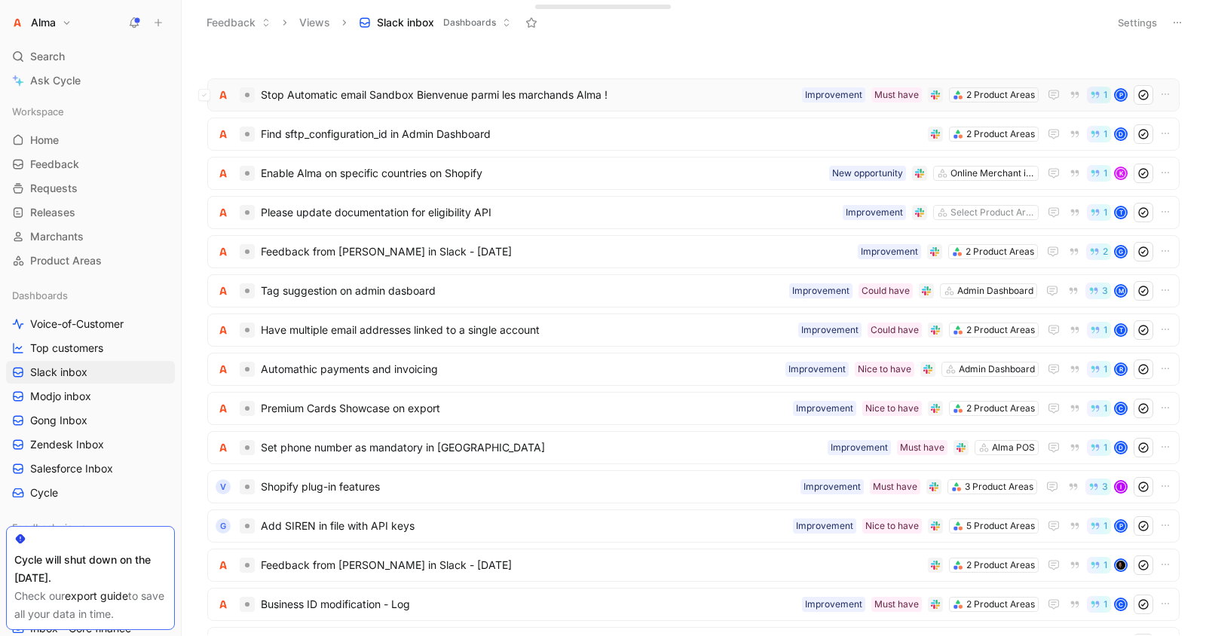
click at [662, 93] on span "Stop Automatic email Sandbox Bienvenue parmi les marchands Alma !" at bounding box center [528, 95] width 535 height 18
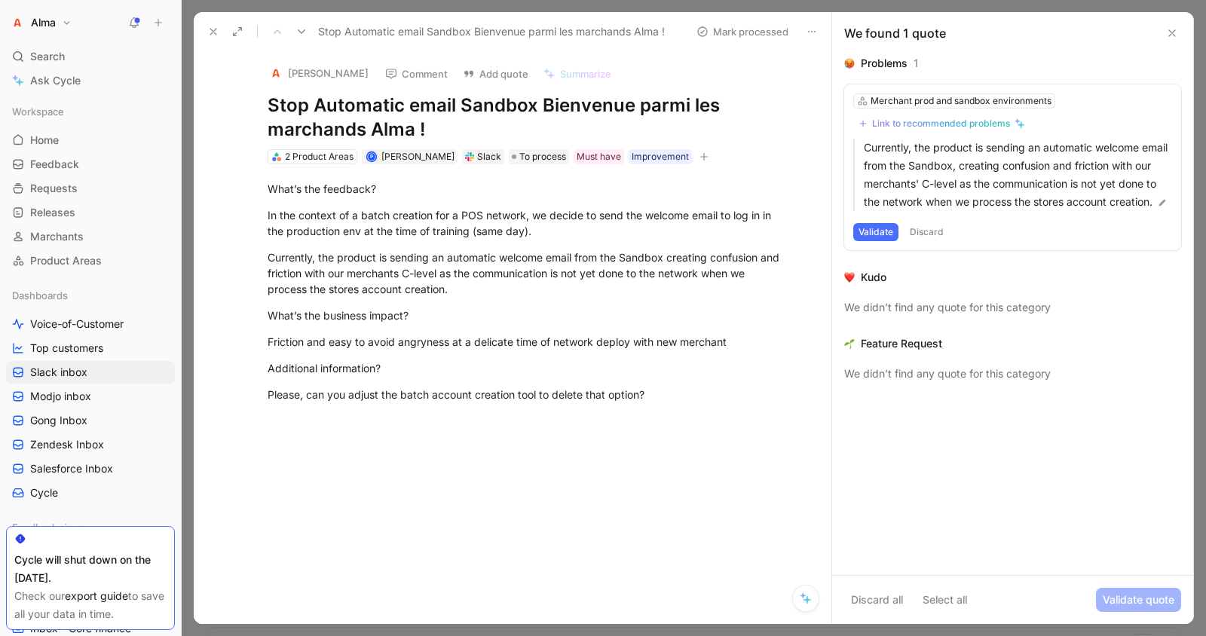
click at [873, 241] on button "Validate" at bounding box center [875, 232] width 45 height 18
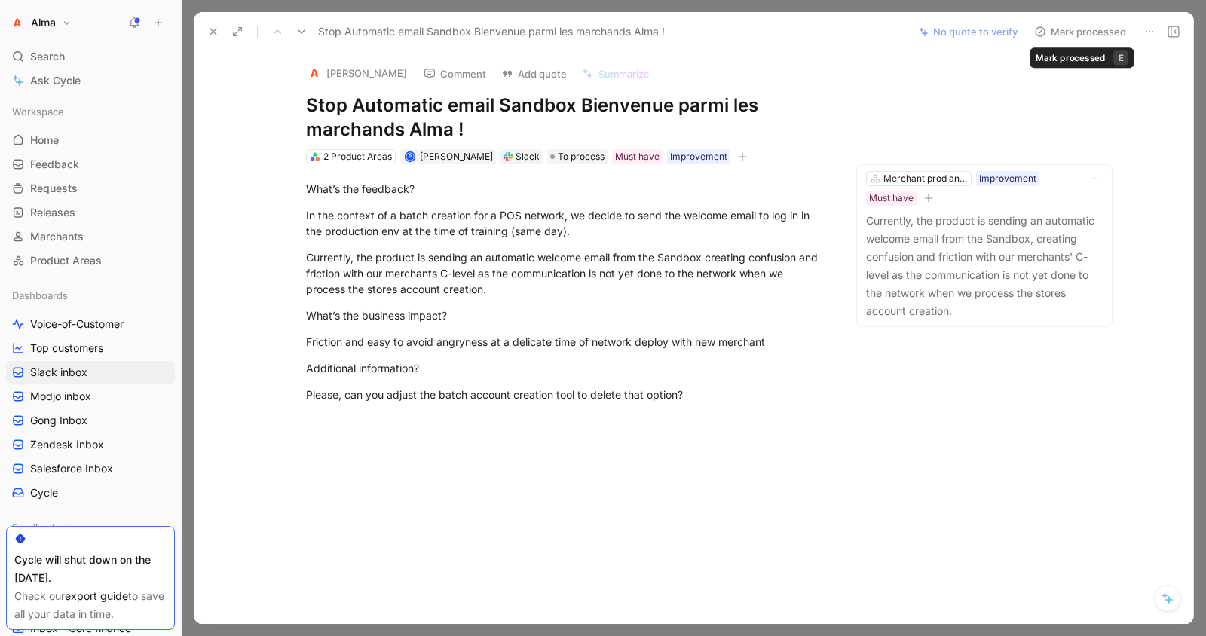
click at [1107, 32] on button "Mark processed" at bounding box center [1080, 31] width 106 height 21
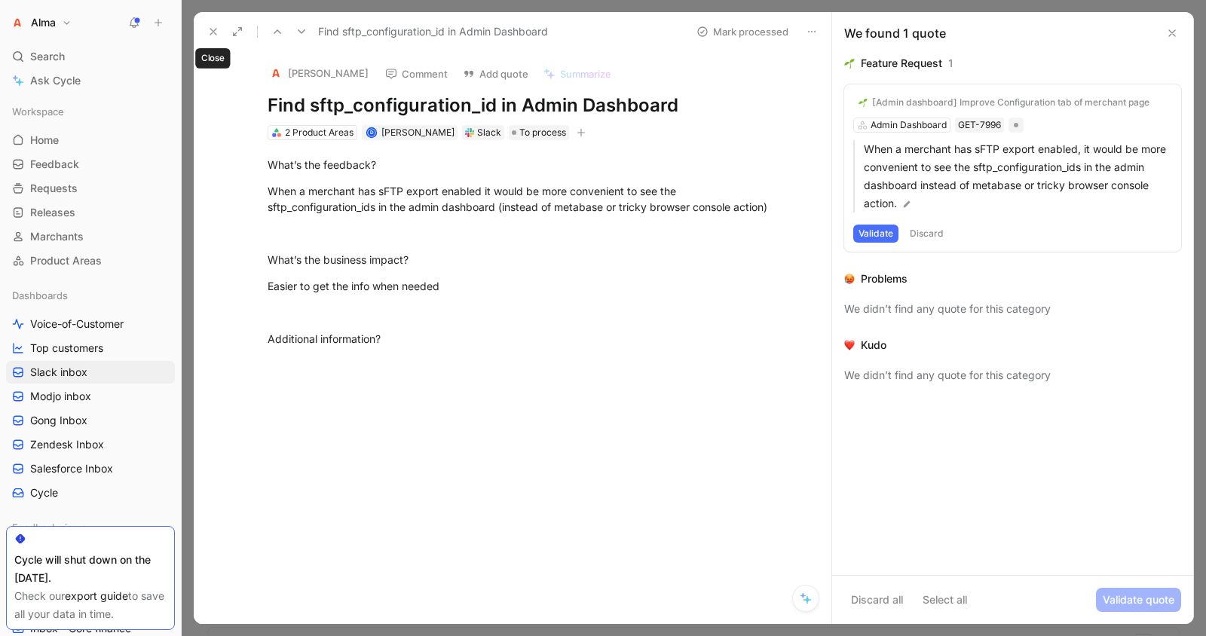
click at [210, 32] on icon at bounding box center [213, 32] width 12 height 12
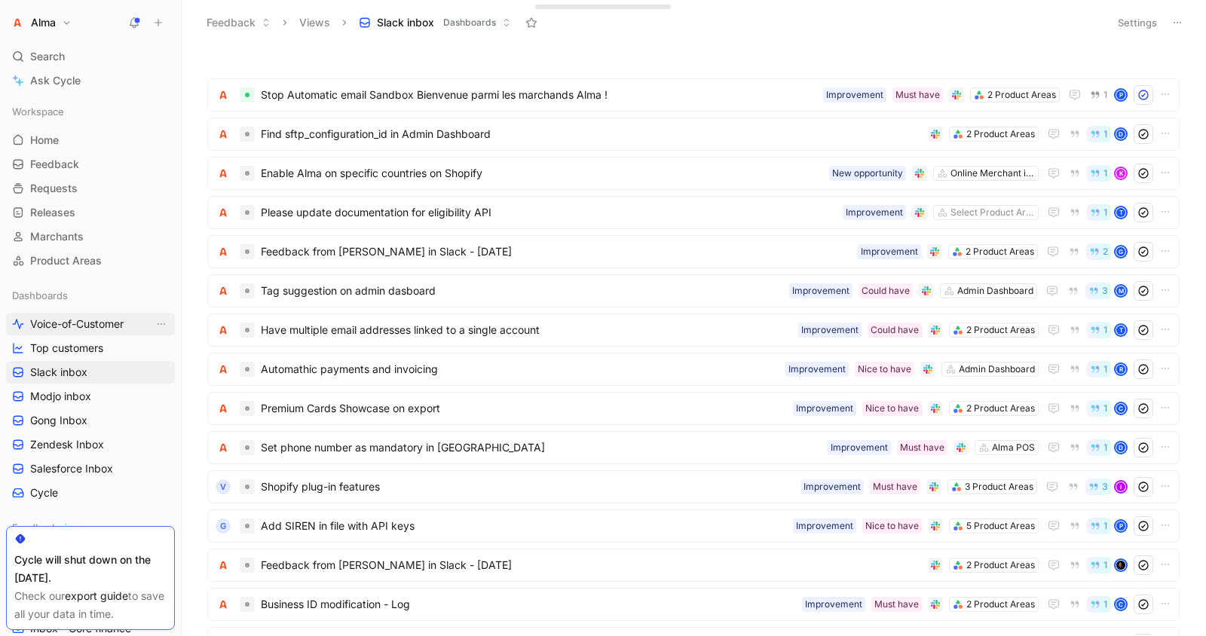
click at [80, 323] on span "Voice-of-Customer" at bounding box center [76, 324] width 93 height 15
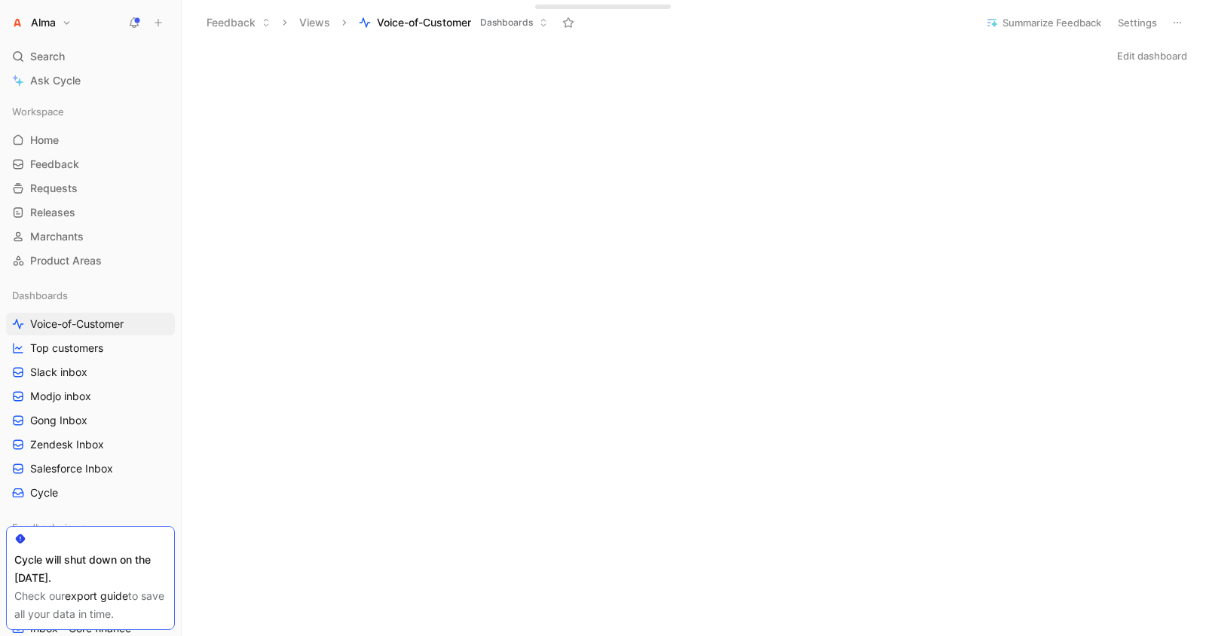
click at [1021, 16] on button "Summarize Feedback" at bounding box center [1043, 22] width 129 height 21
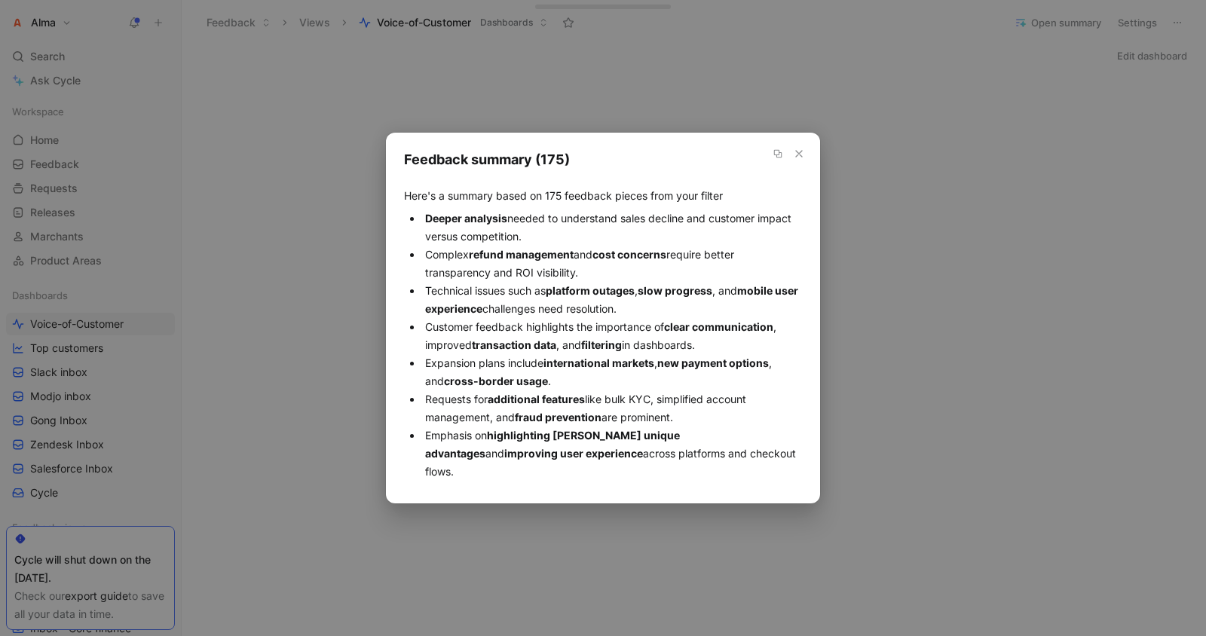
drag, startPoint x: 429, startPoint y: 213, endPoint x: 754, endPoint y: 459, distance: 407.3
click at [754, 459] on div "Feedback summary (175) Here's a summary based on 175 feedback pieces from your …" at bounding box center [603, 318] width 398 height 335
click at [804, 160] on icon "button" at bounding box center [799, 154] width 12 height 12
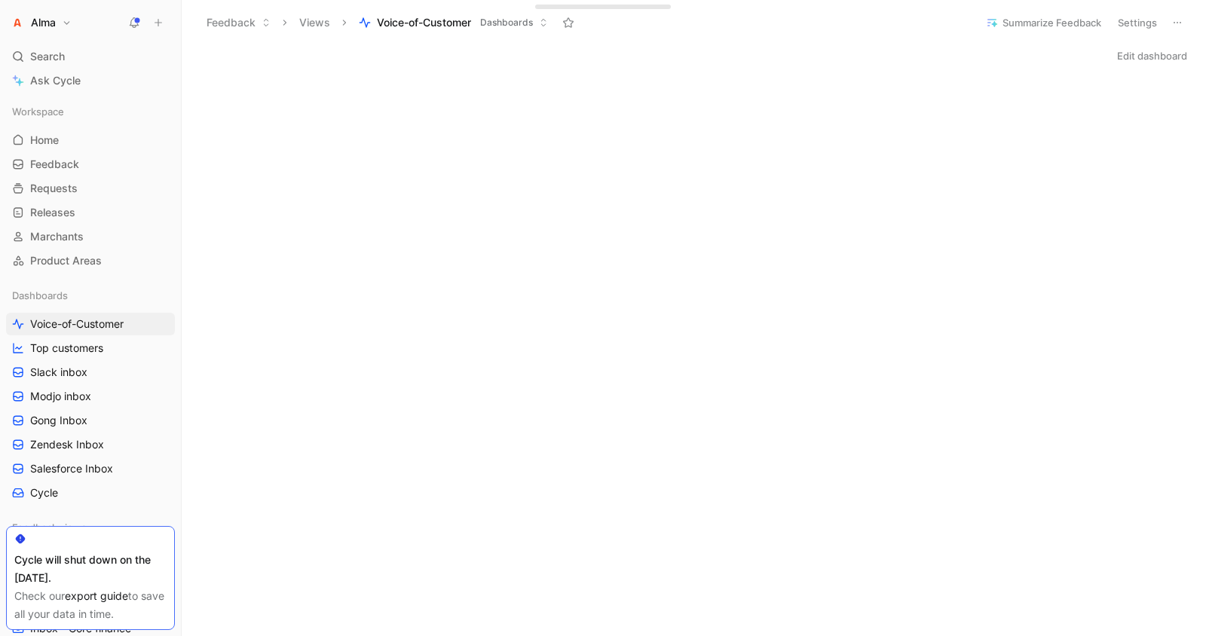
click at [1023, 16] on button "Summarize Feedback" at bounding box center [1043, 22] width 129 height 21
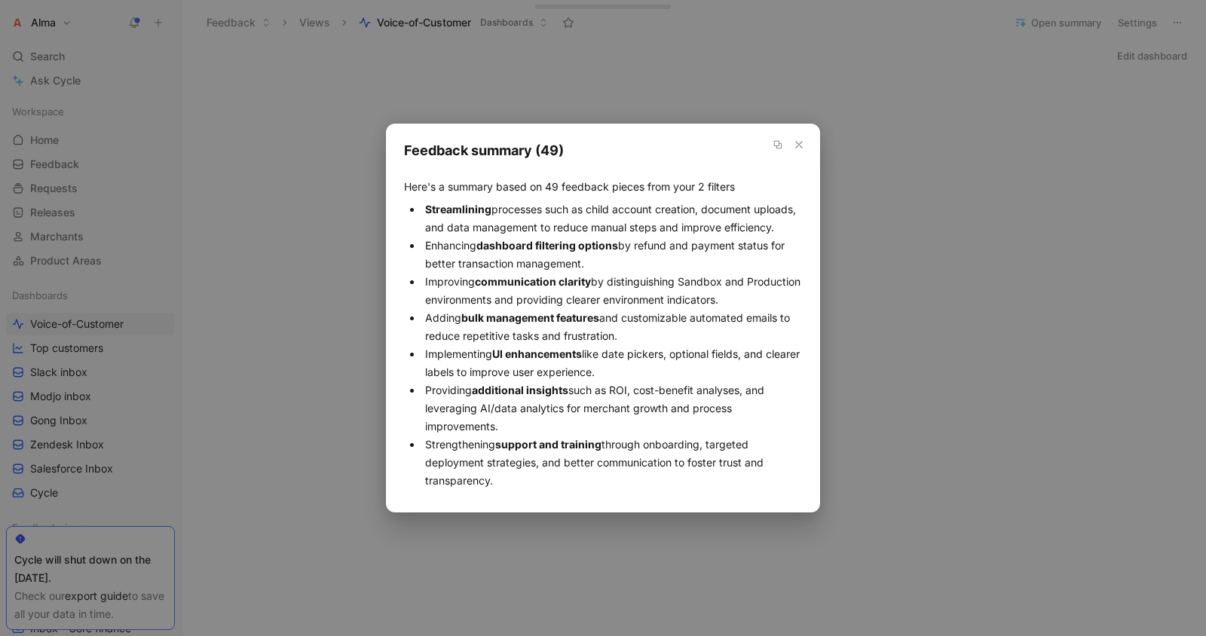
click at [781, 141] on use at bounding box center [778, 145] width 8 height 8
